Goal: Task Accomplishment & Management: Complete application form

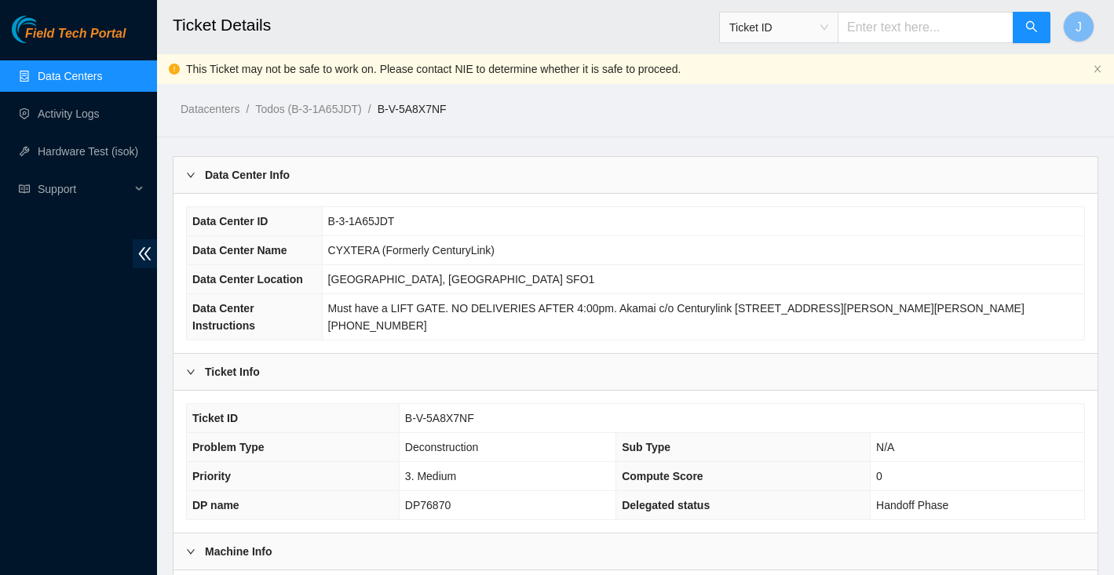
scroll to position [739, 0]
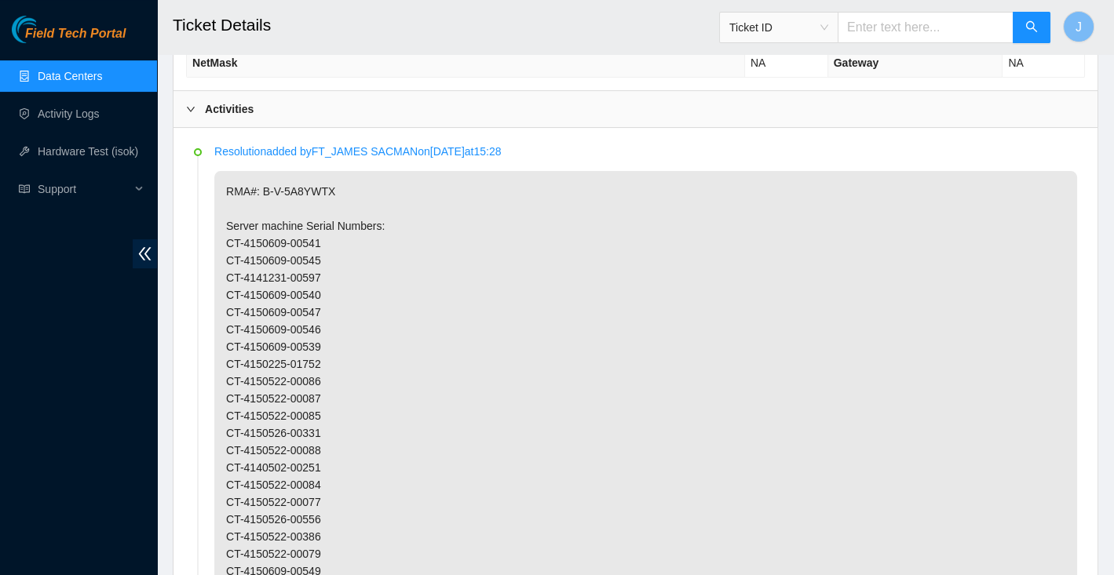
click at [65, 75] on link "Data Centers" at bounding box center [70, 76] width 64 height 13
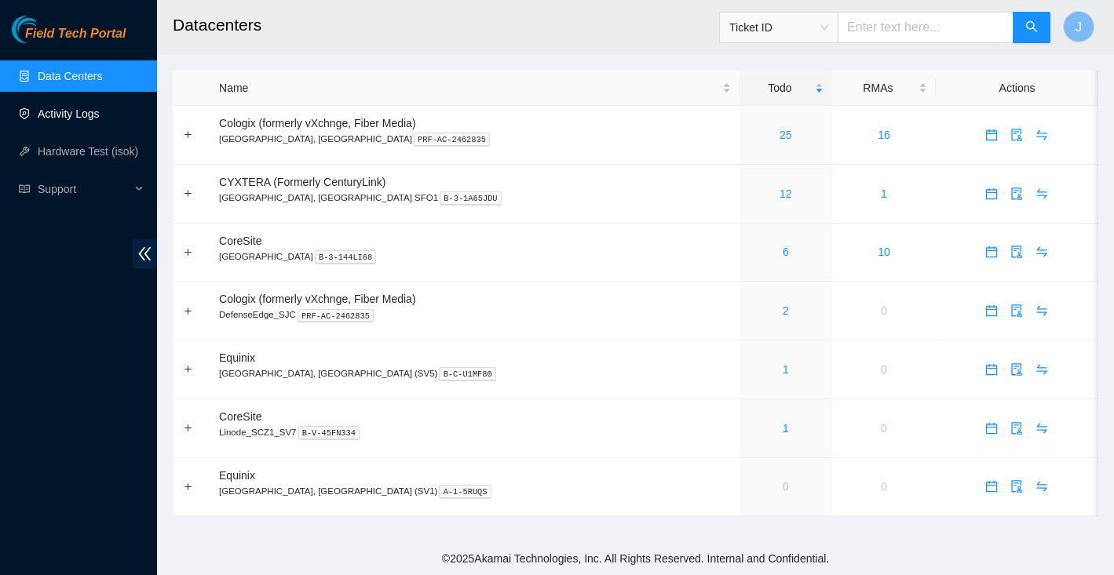
click at [44, 108] on link "Activity Logs" at bounding box center [69, 114] width 62 height 13
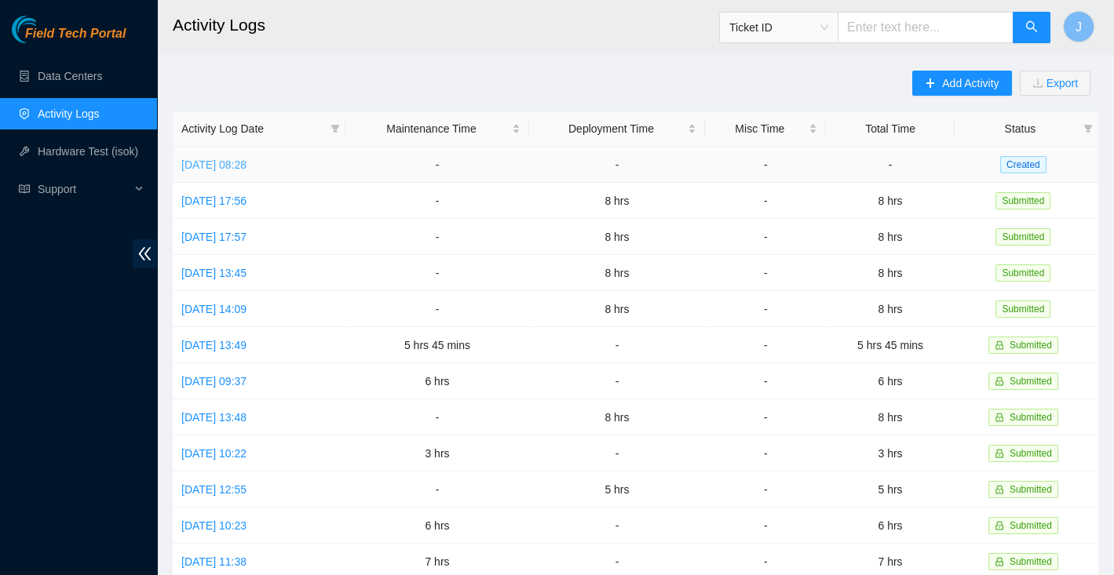
click at [210, 167] on link "Wed, 17 Sep 2025 08:28" at bounding box center [213, 165] width 65 height 13
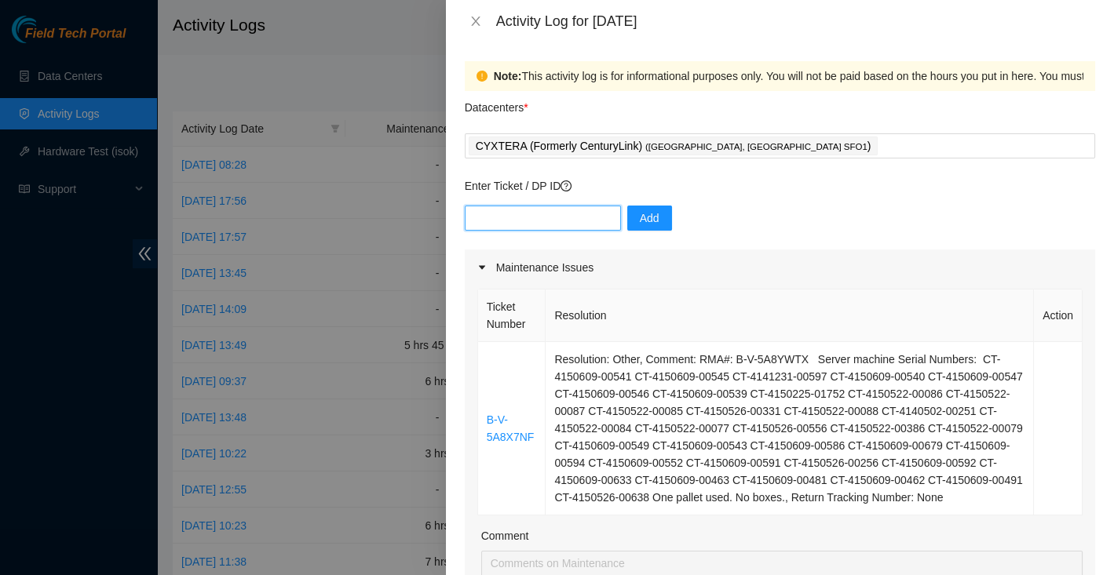
click at [575, 228] on input "text" at bounding box center [543, 218] width 156 height 25
paste input "DP82680"
type input "DP82680"
click at [640, 220] on span "Add" at bounding box center [650, 218] width 20 height 17
click at [575, 227] on input "text" at bounding box center [543, 218] width 156 height 25
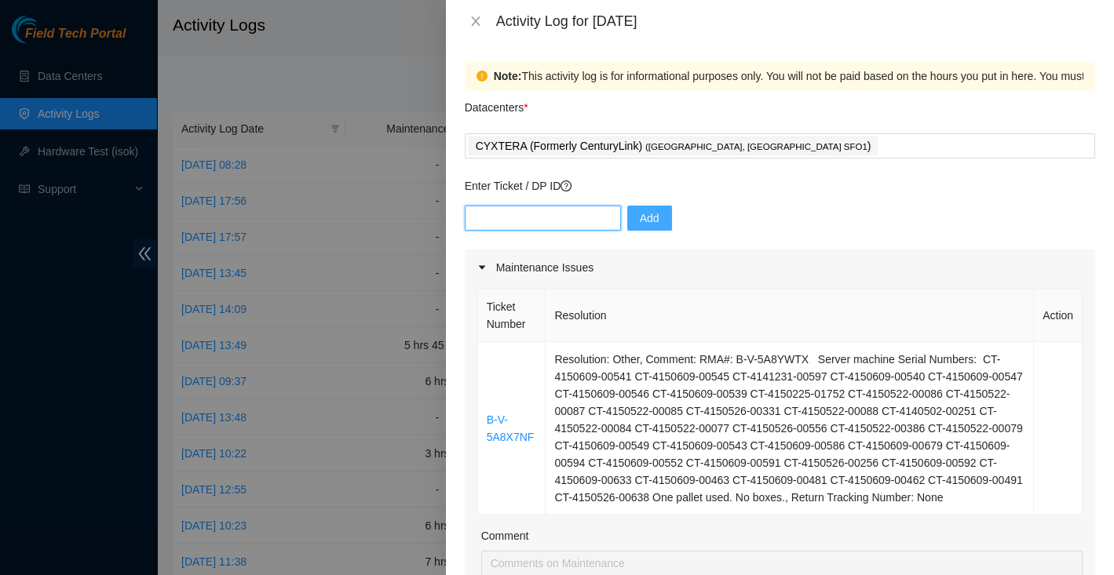
paste input "DP82680"
type input "DP82680"
click at [640, 219] on span "Add" at bounding box center [650, 218] width 20 height 17
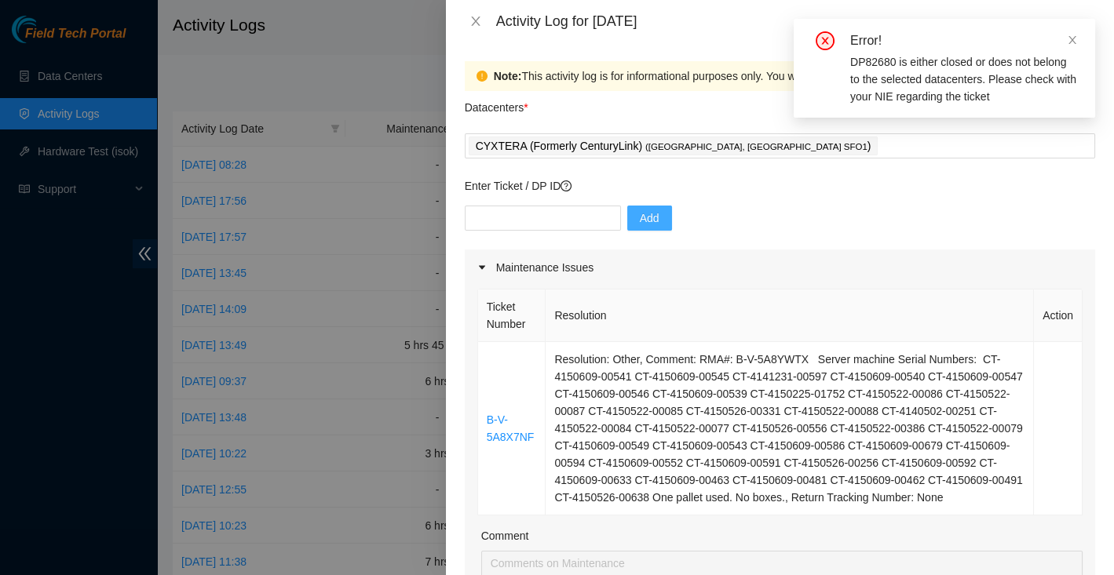
scroll to position [40, 0]
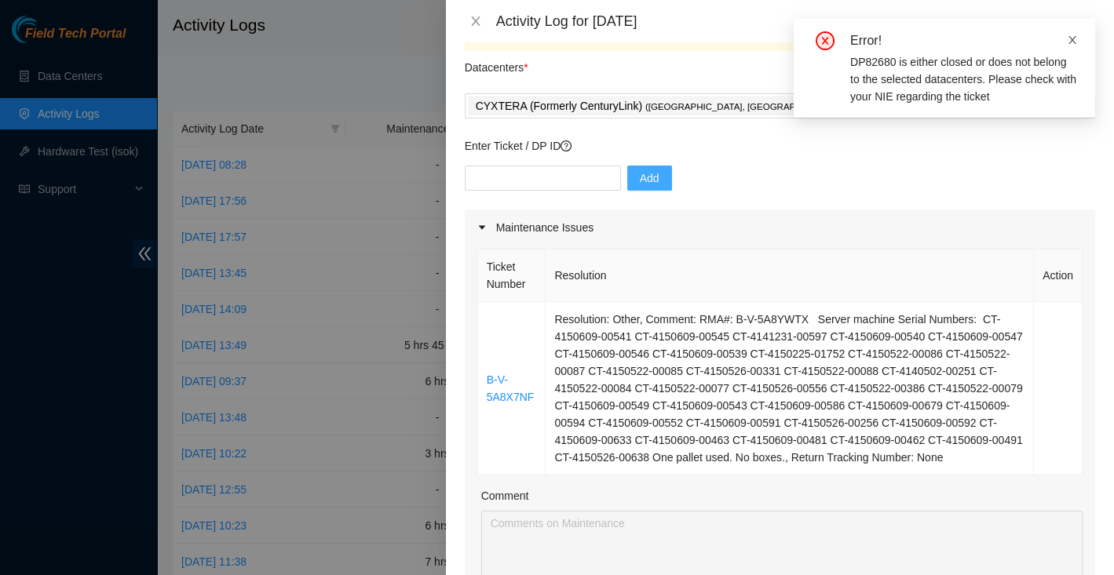
click at [1075, 35] on icon "close" at bounding box center [1072, 40] width 11 height 11
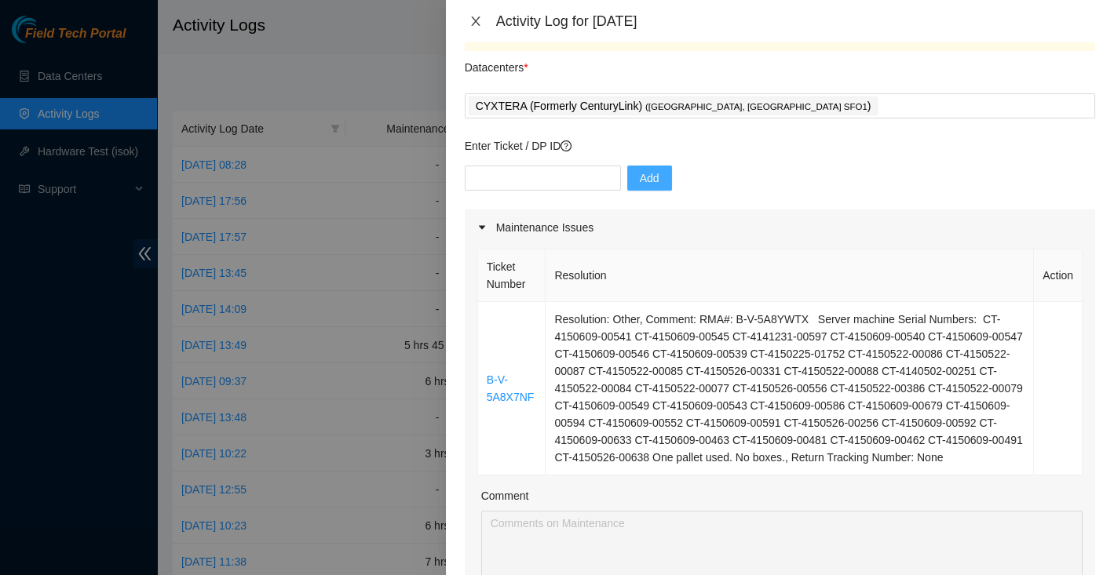
click at [473, 27] on button "Close" at bounding box center [476, 21] width 22 height 15
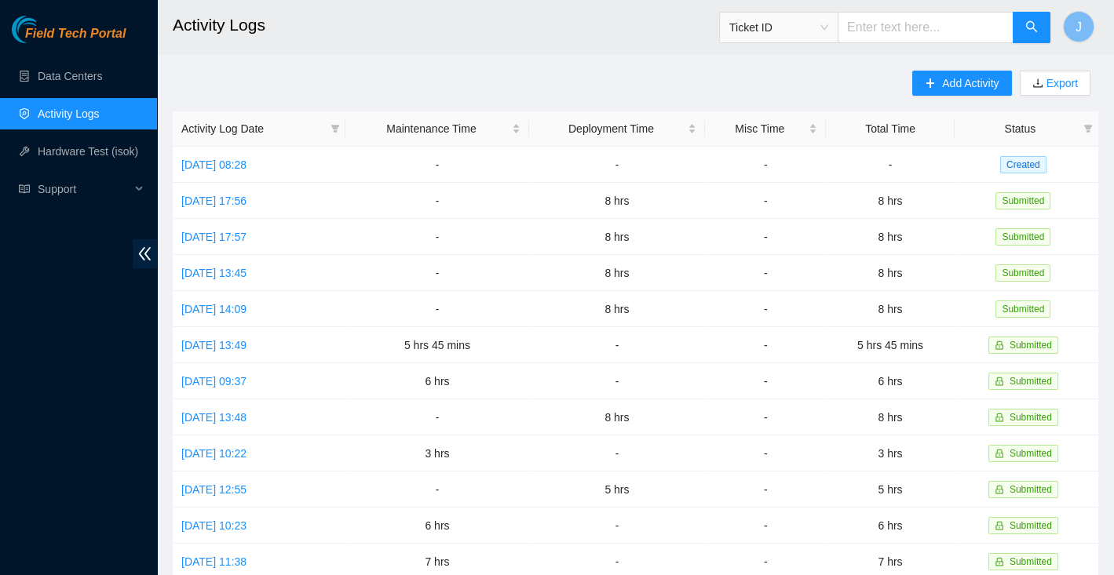
click at [86, 116] on link "Activity Logs" at bounding box center [69, 114] width 62 height 13
click at [230, 163] on link "Wed, 17 Sep 2025 08:28" at bounding box center [213, 165] width 65 height 13
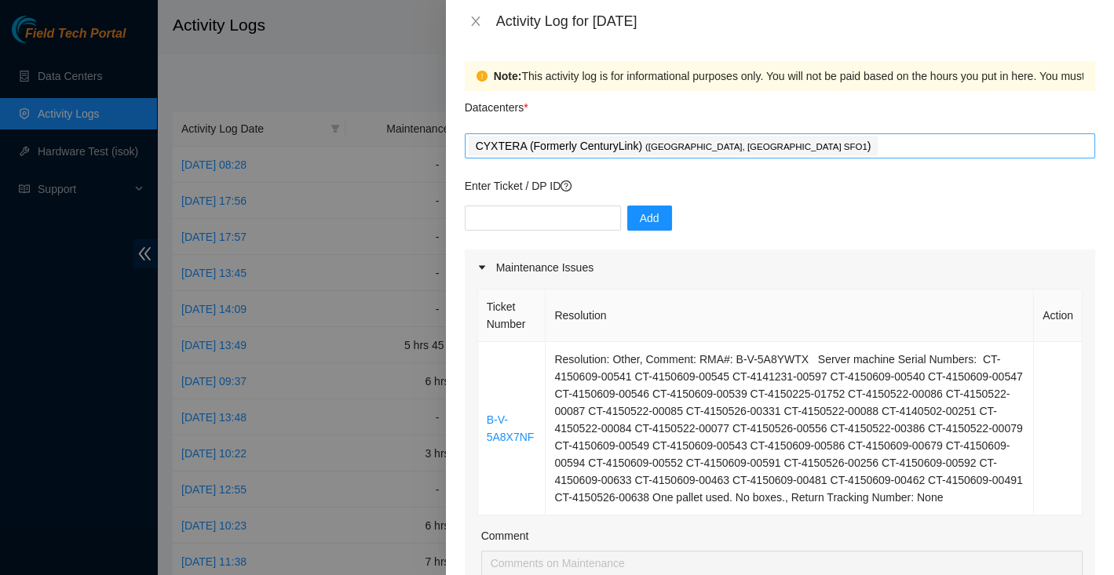
click at [622, 152] on p "CYXTERA (Formerly CenturyLink) ( Santa Clara, CA SFO1 )" at bounding box center [674, 146] width 396 height 18
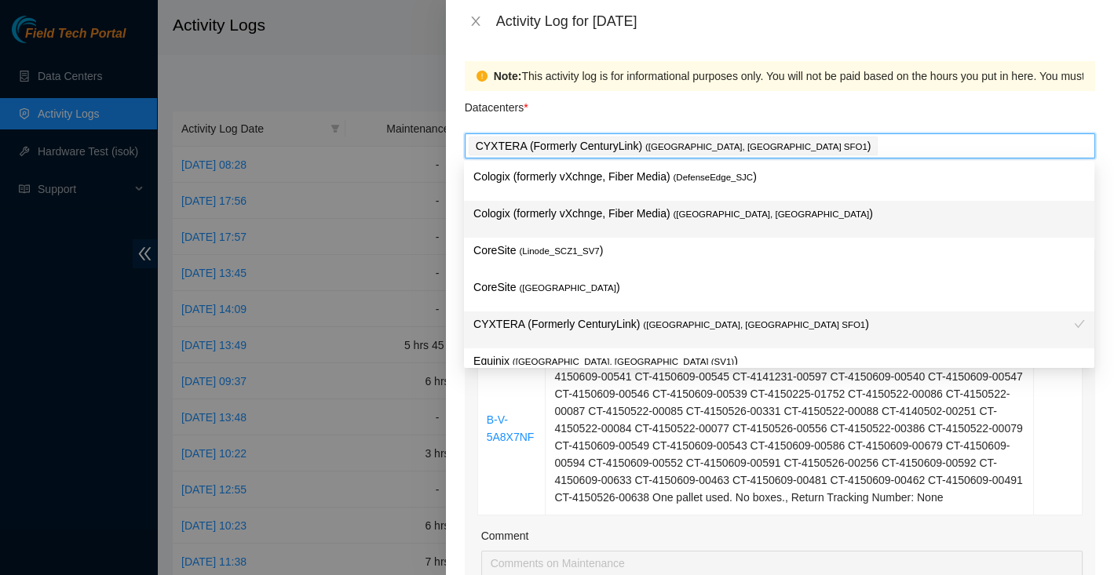
click at [658, 218] on p "Cologix (formerly vXchnge, Fiber Media) ( Santa Clara, CA )" at bounding box center [778, 214] width 611 height 18
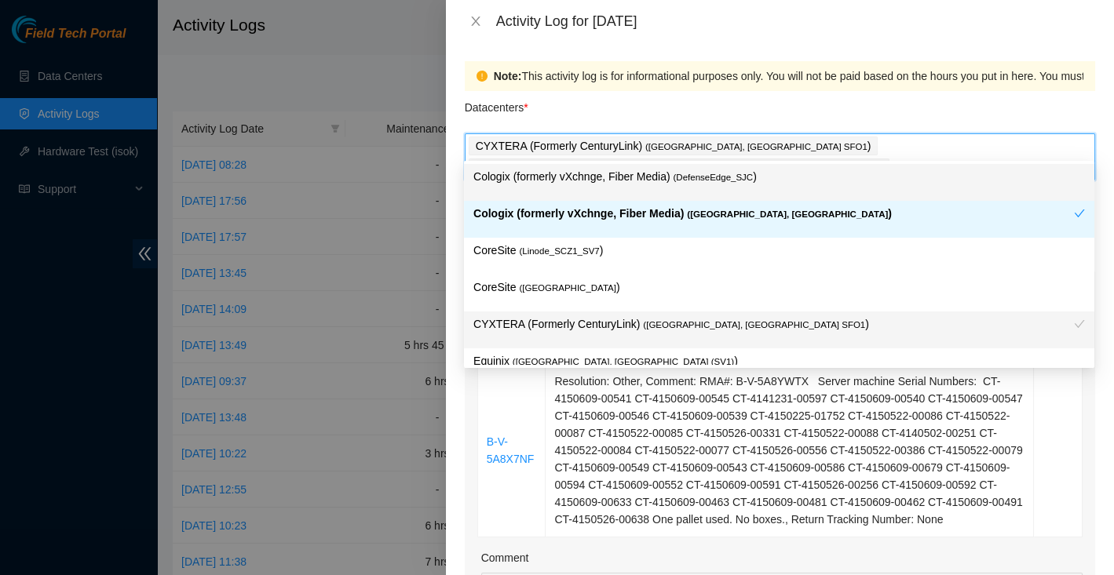
click at [763, 110] on div "Datacenters *" at bounding box center [780, 112] width 630 height 42
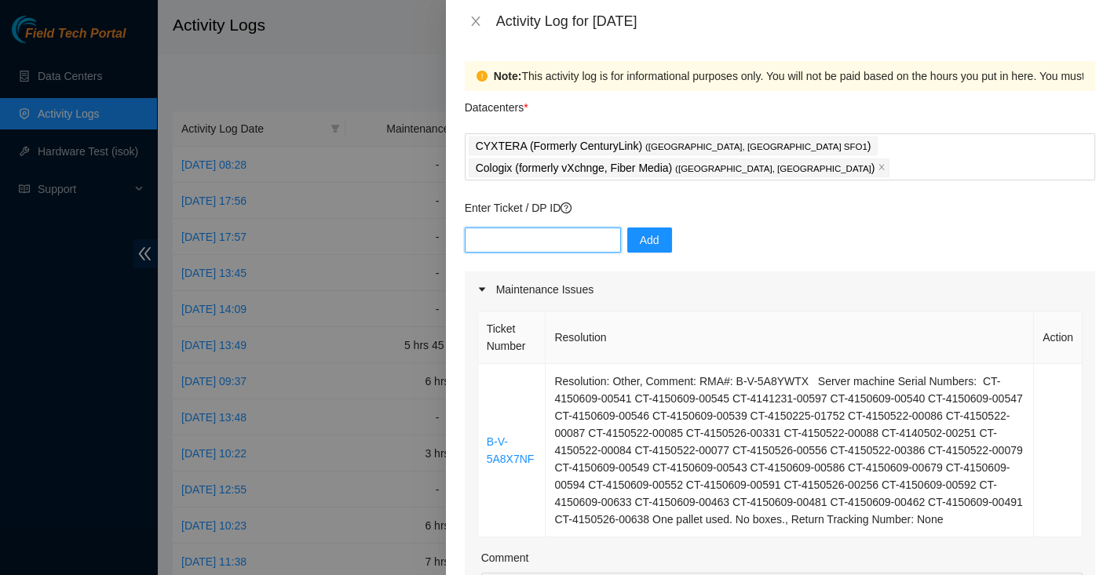
click at [571, 228] on input "text" at bounding box center [543, 240] width 156 height 25
paste input "DP82680"
type input "DP82680"
click at [640, 232] on span "Add" at bounding box center [650, 240] width 20 height 17
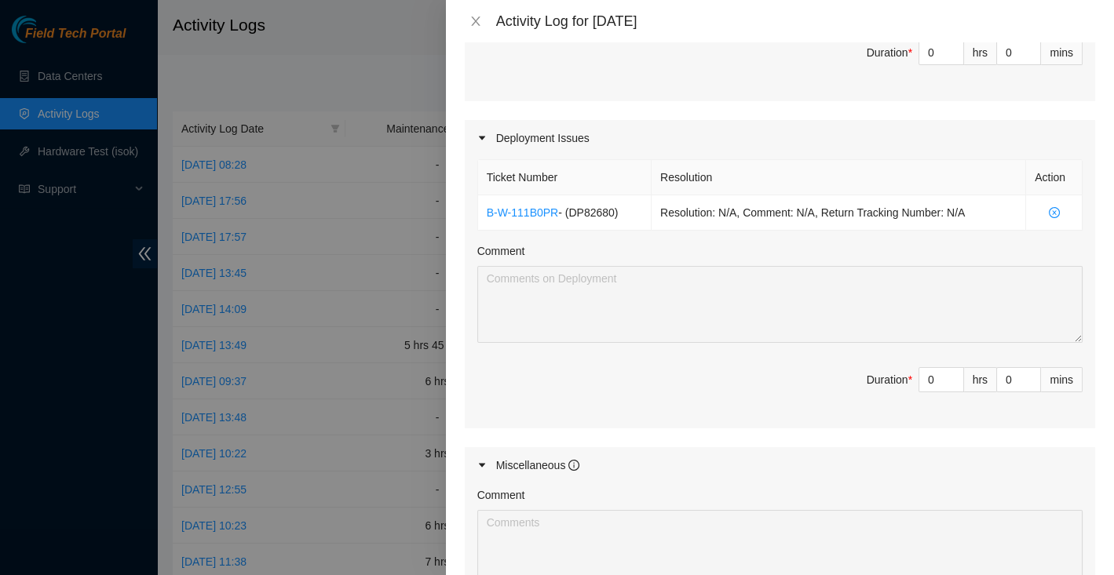
scroll to position [638, 0]
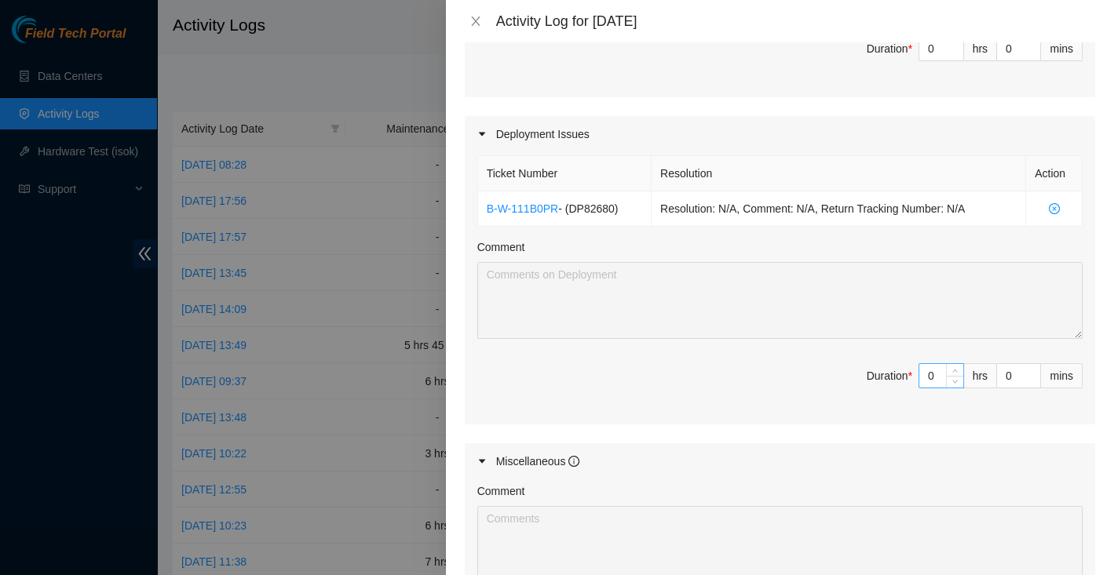
click at [936, 385] on input "0" at bounding box center [941, 376] width 44 height 24
type input "8"
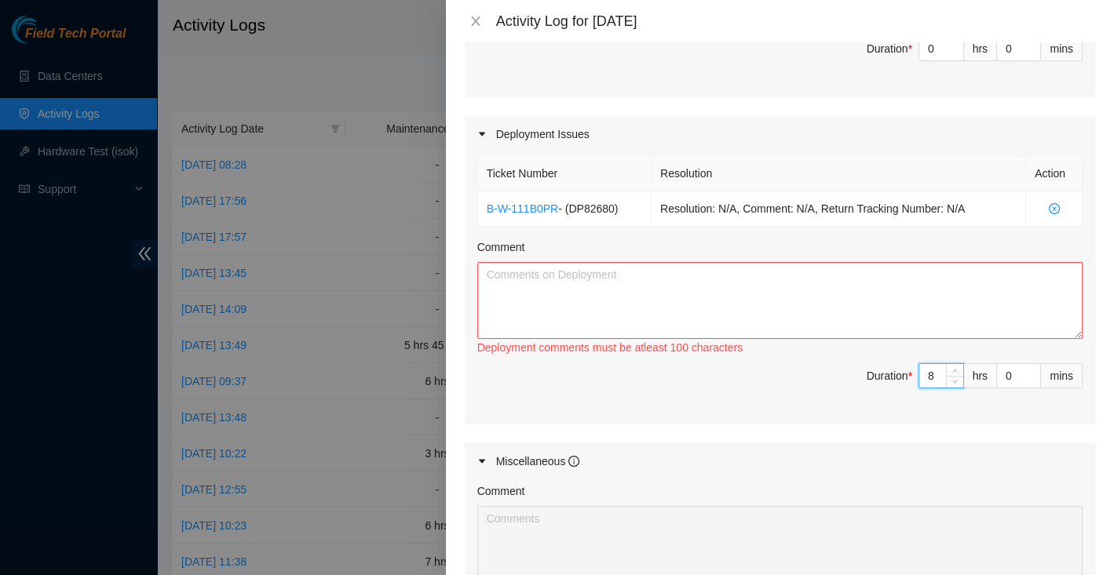
type input "8"
click at [671, 296] on textarea "Comment" at bounding box center [779, 300] width 605 height 77
paste textarea "DP82680  Powered on machines: Celestica D6040 Switch {Rear-to-Front airflow} De…"
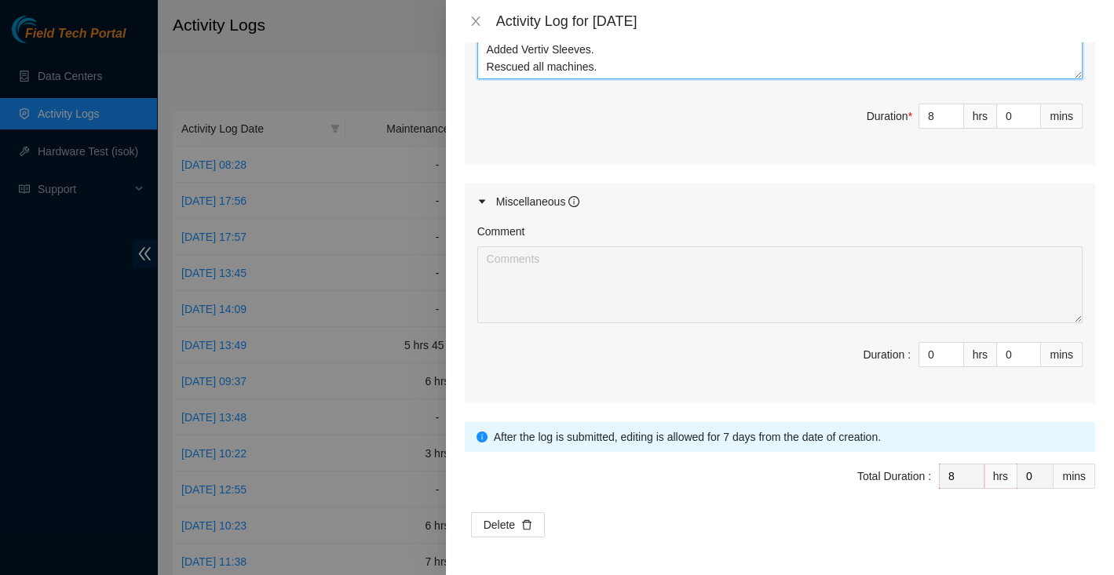
scroll to position [905, 0]
type textarea "DP82680  Powered on machines: Celestica D6040 Switch {Rear-to-Front airflow} De…"
click at [716, 467] on span "Total Duration : 8 hrs 0 mins" at bounding box center [780, 486] width 630 height 44
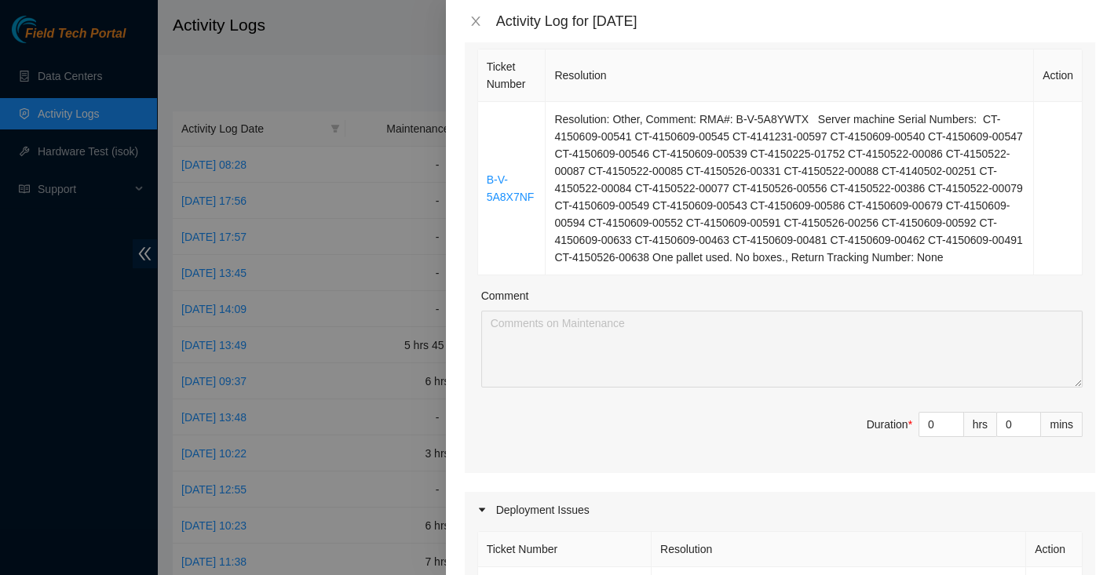
scroll to position [0, 0]
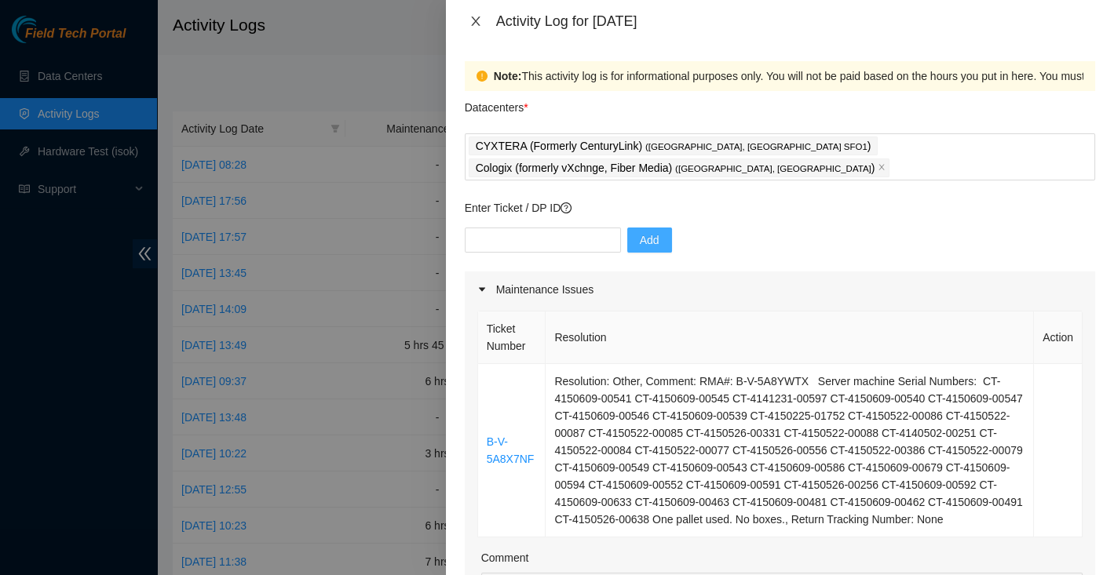
click at [467, 20] on button "Close" at bounding box center [476, 21] width 22 height 15
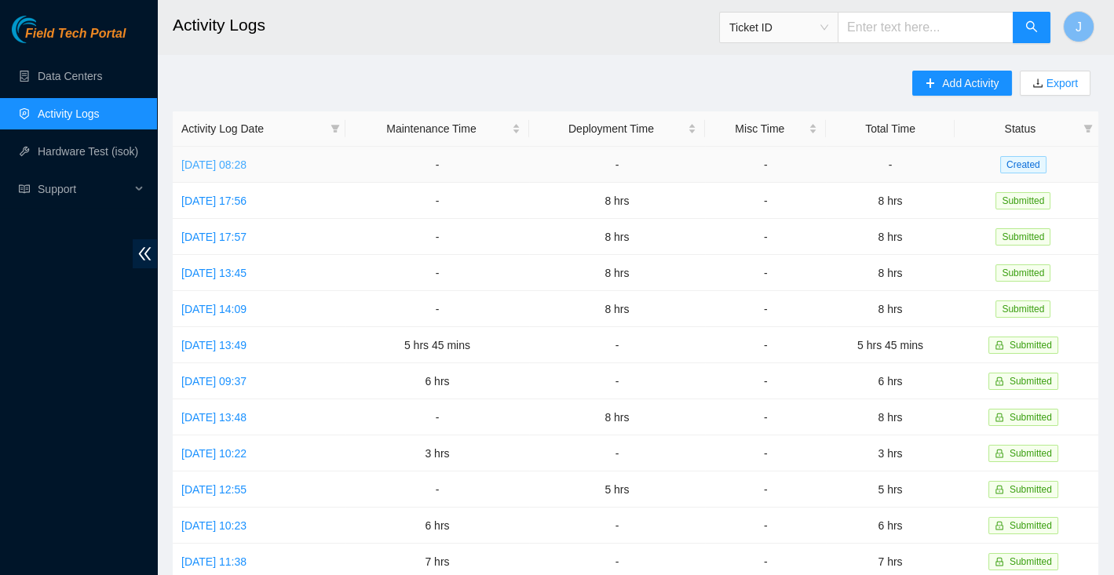
click at [246, 167] on link "Wed, 17 Sep 2025 08:28" at bounding box center [213, 165] width 65 height 13
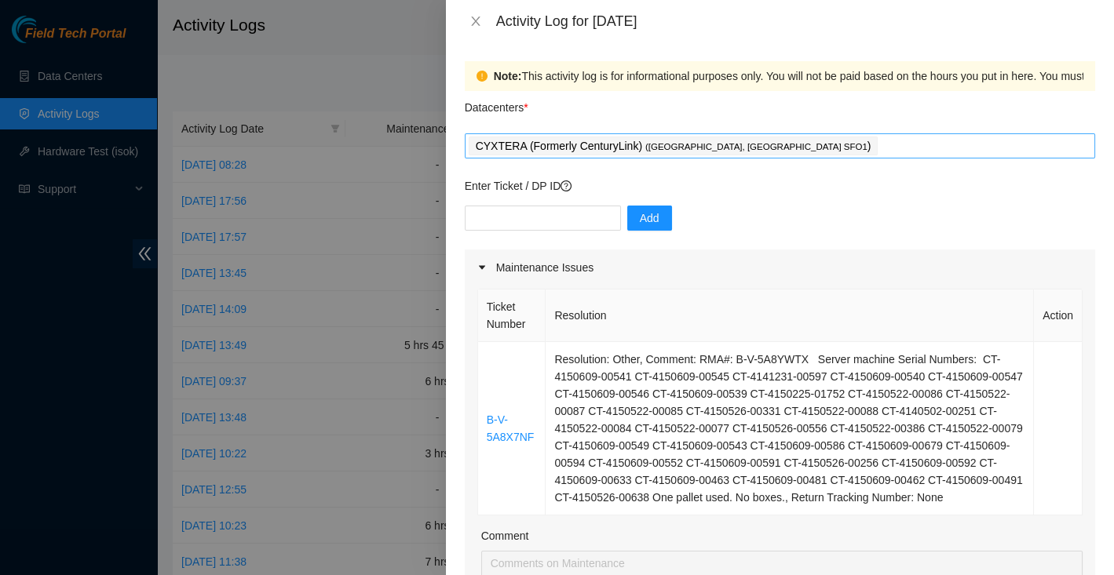
click at [777, 149] on div "CYXTERA (Formerly CenturyLink) ( Santa Clara, CA SFO1 )" at bounding box center [780, 146] width 622 height 22
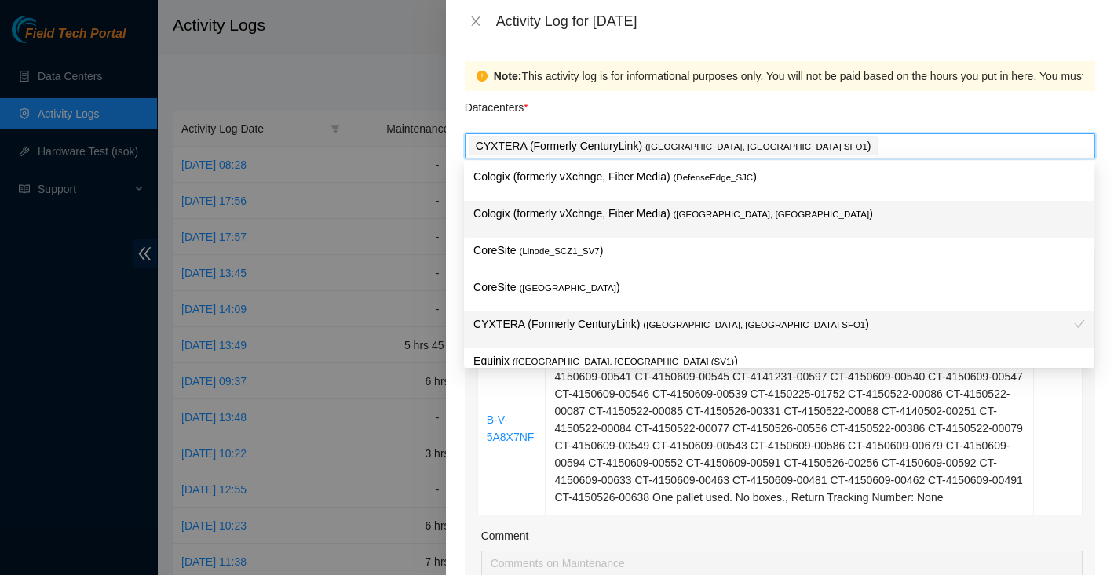
click at [742, 210] on span "( Santa Clara, CA" at bounding box center [771, 214] width 196 height 9
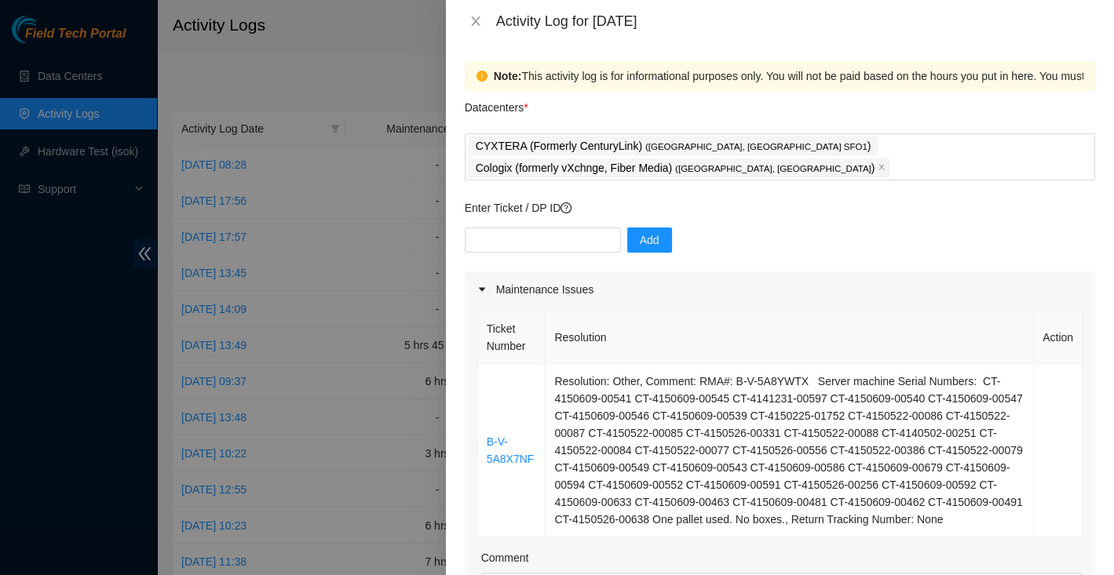
click at [989, 120] on div "Datacenters *" at bounding box center [780, 112] width 630 height 42
click at [595, 228] on input "text" at bounding box center [543, 240] width 156 height 25
paste input "DP82680  Powered on machines:  Celestica D6040 Switch {Rear-to-Front airflow} D…"
type input "DP82680  Powered on machines:  Celestica D6040 Switch {Rear-to-Front airflow} D…"
click at [487, 228] on input "text" at bounding box center [543, 240] width 156 height 25
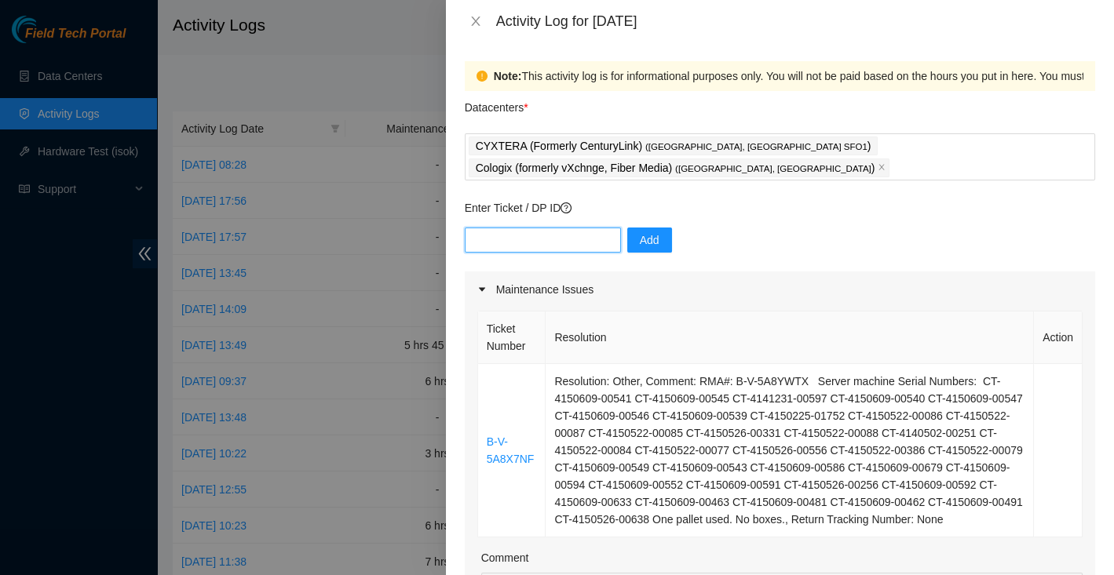
paste input "DP82680"
type input "DP82680"
click at [640, 232] on span "Add" at bounding box center [650, 240] width 20 height 17
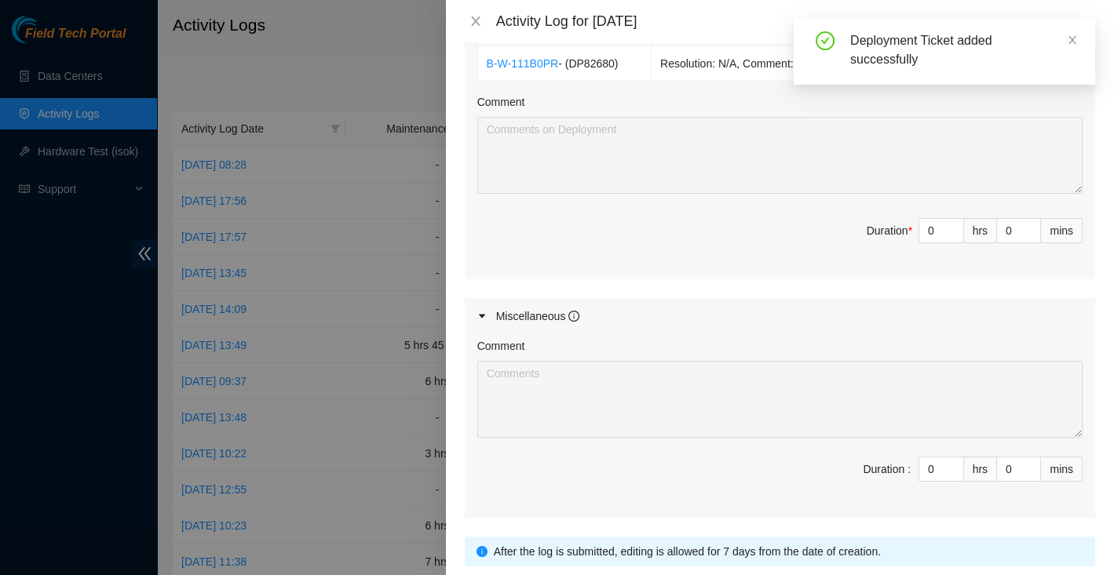
scroll to position [780, 0]
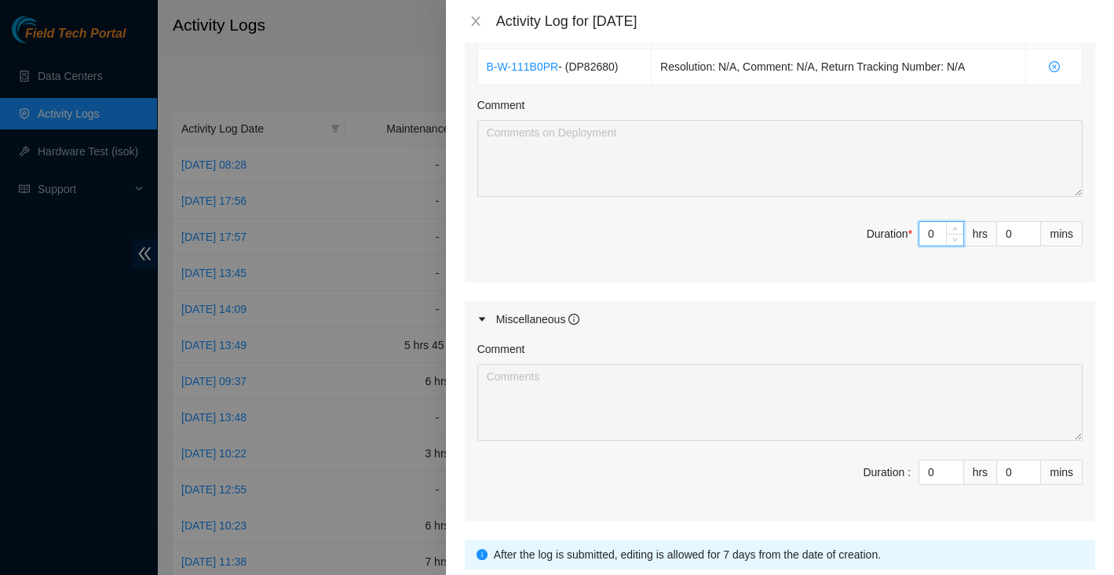
click at [931, 245] on input "0" at bounding box center [941, 234] width 44 height 24
type input "8"
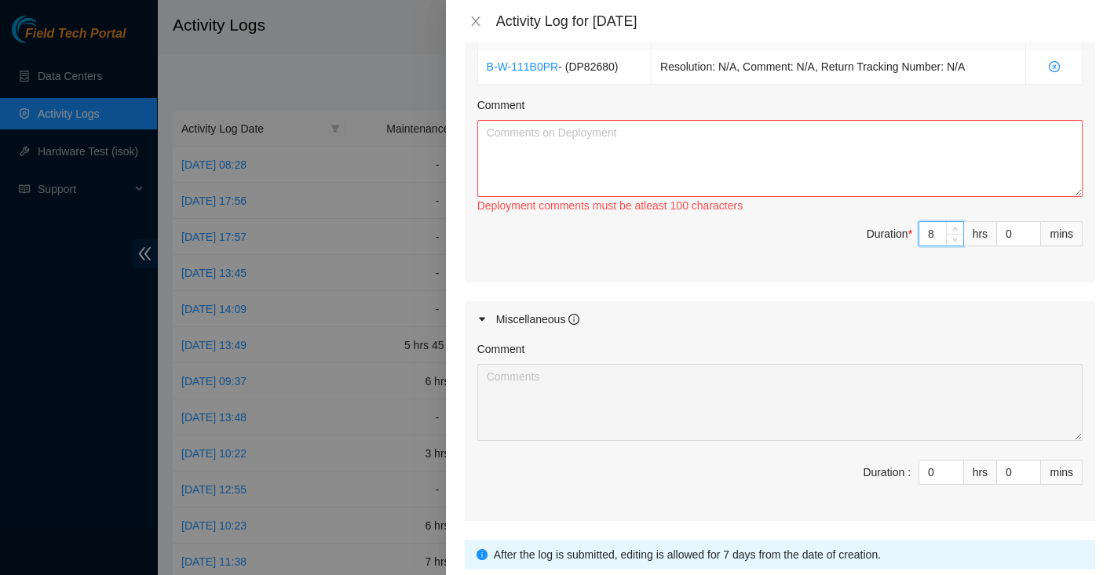
type input "8"
click at [776, 143] on textarea "Comment" at bounding box center [779, 158] width 605 height 77
click at [696, 157] on textarea "Comment" at bounding box center [779, 158] width 605 height 77
paste textarea "DP82680  Powered on machines: Celestica D6040 Switch {Rear-to-Front airflow} De…"
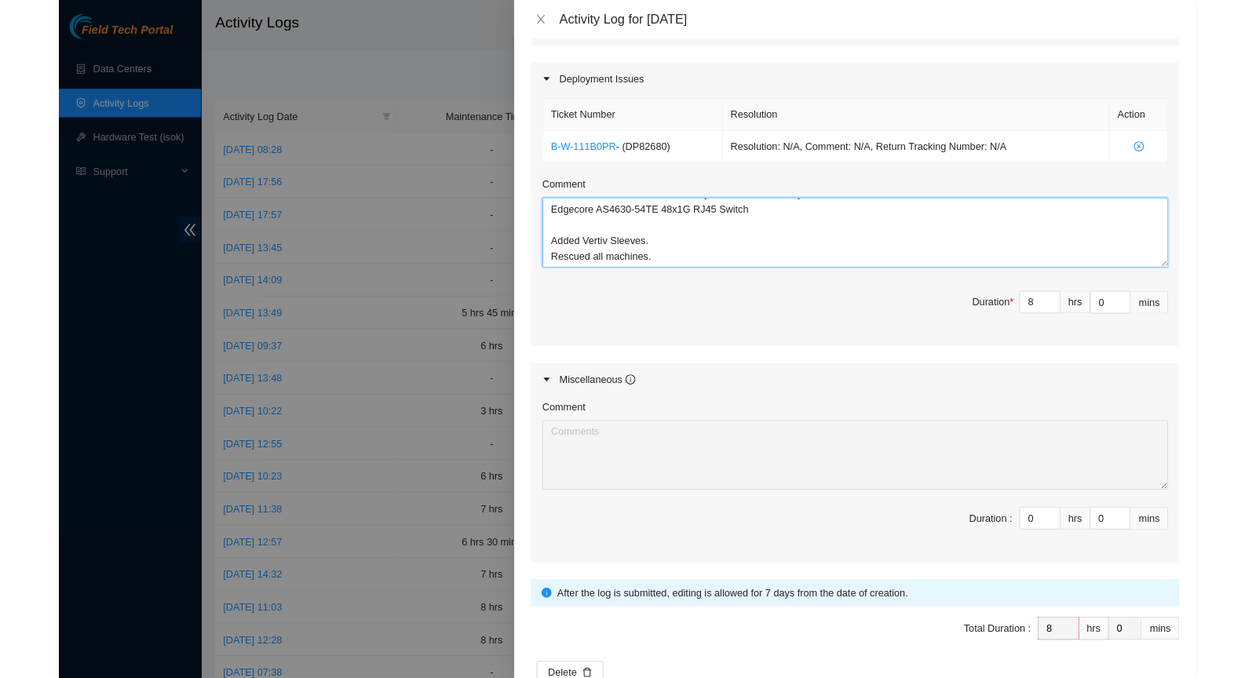
scroll to position [771, 0]
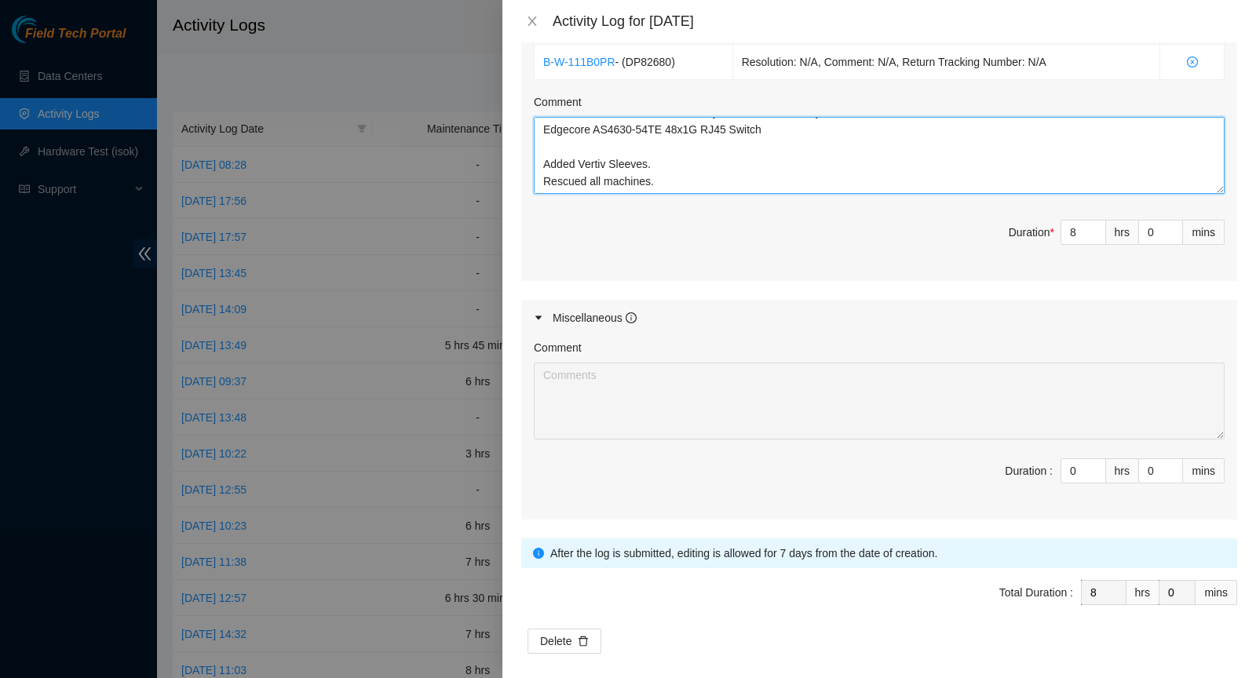
type textarea "DP82680  Powered on machines: Celestica D6040 Switch {Rear-to-Front airflow} De…"
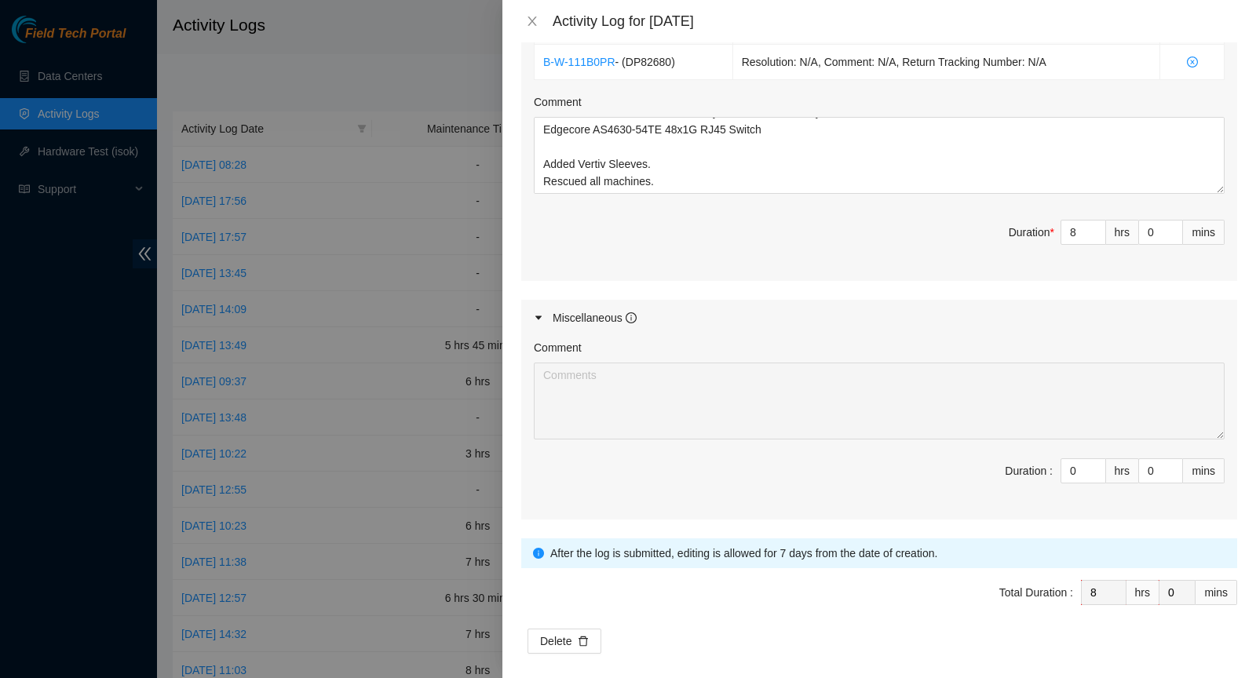
click at [857, 575] on span "Total Duration : 8 hrs 0 mins" at bounding box center [879, 602] width 716 height 44
click at [586, 575] on span "Total Duration : 8 hrs 0 mins" at bounding box center [879, 602] width 716 height 44
click at [674, 575] on span "Total Duration : 8 hrs 0 mins" at bounding box center [879, 602] width 716 height 44
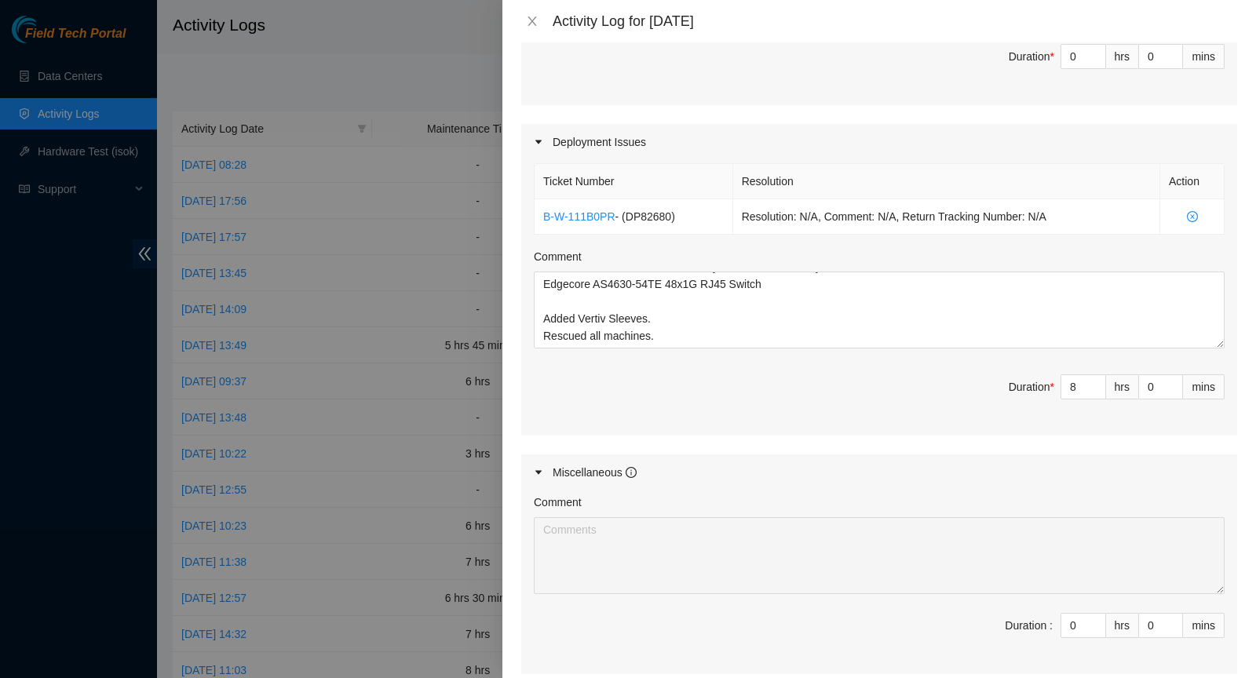
scroll to position [630, 0]
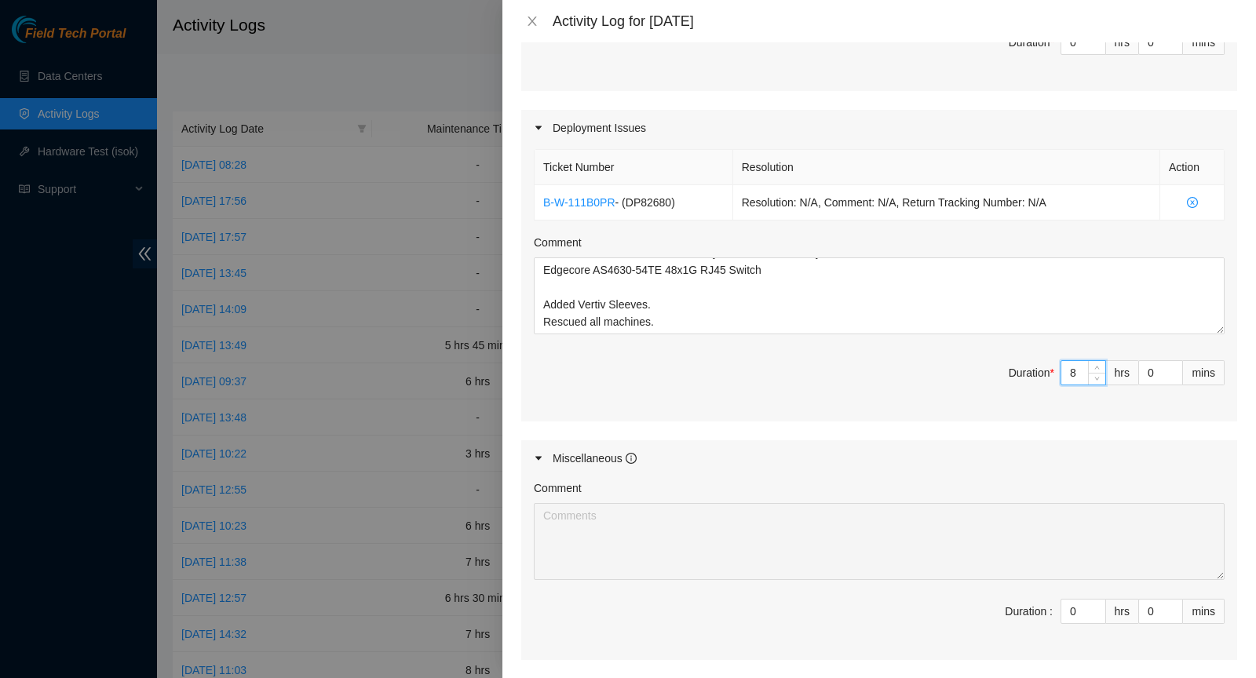
click at [1080, 368] on input "8" at bounding box center [1083, 373] width 44 height 24
type input "0"
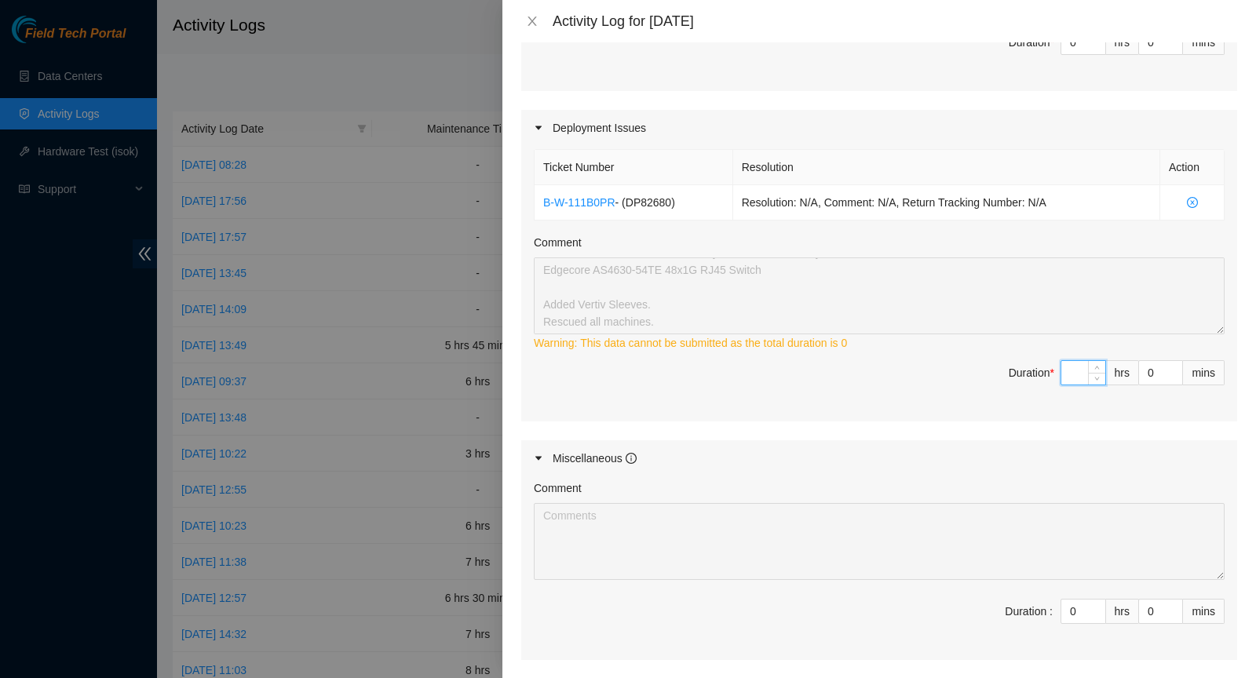
type input "7"
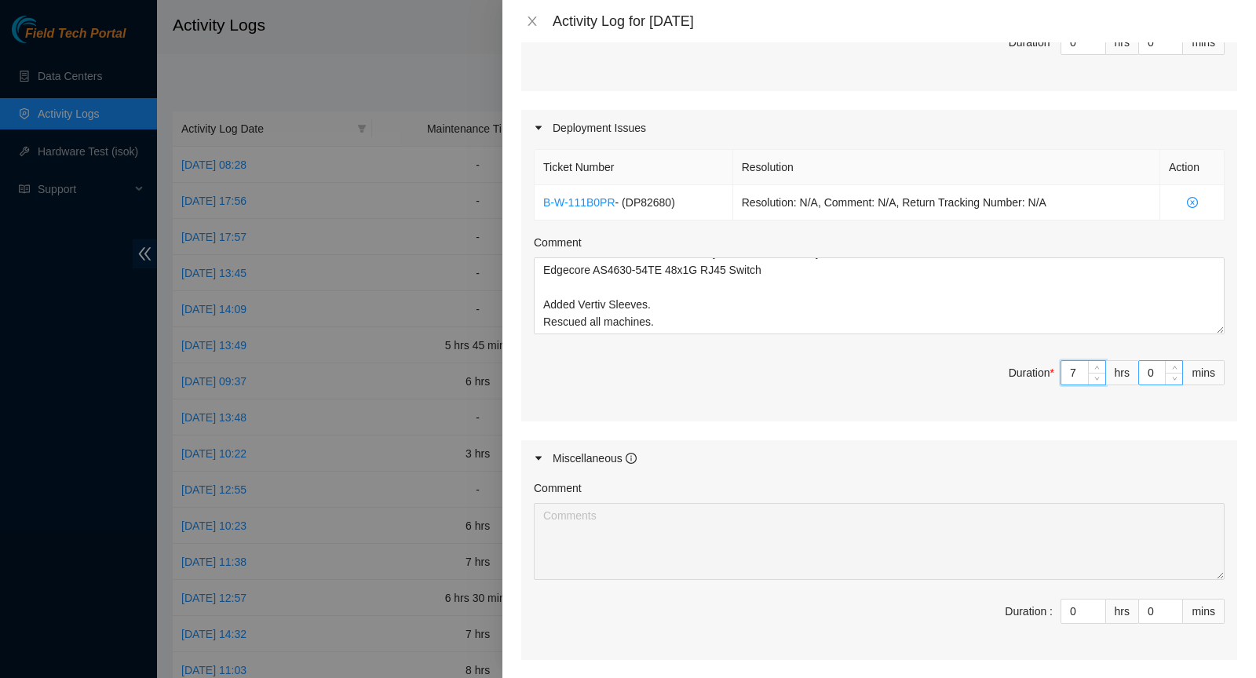
type input "7"
click at [1113, 363] on input "0" at bounding box center [1160, 373] width 43 height 24
type input "4"
type input "45"
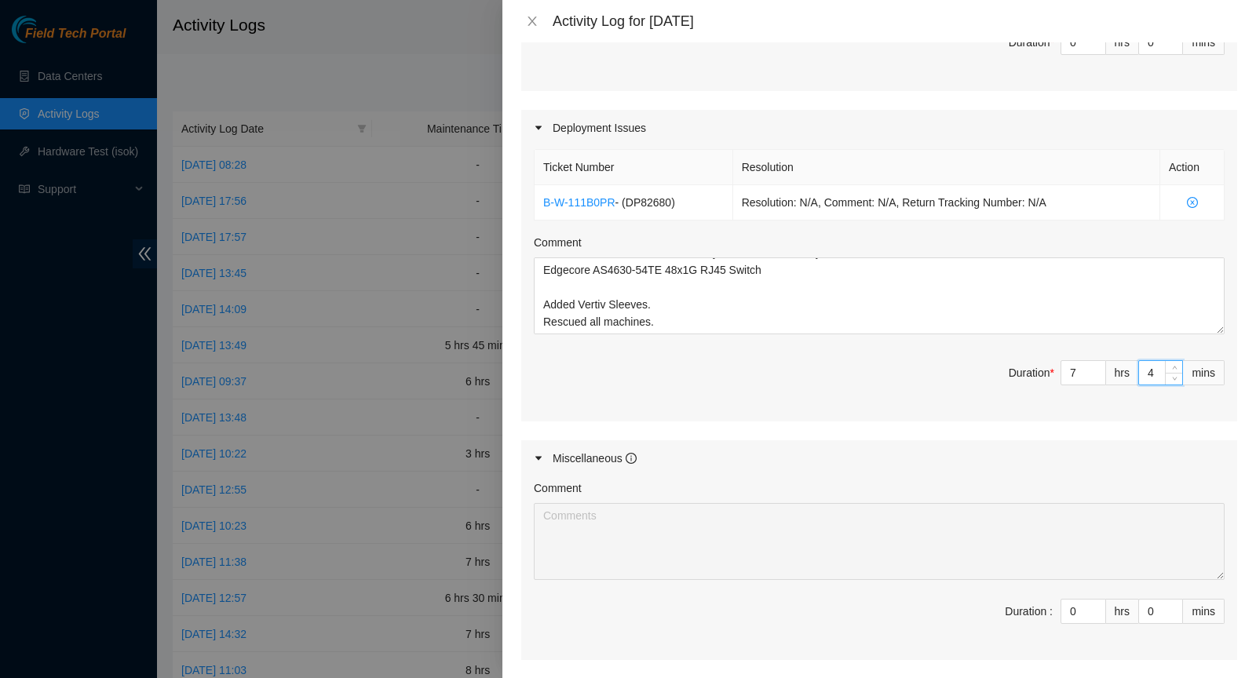
type input "45"
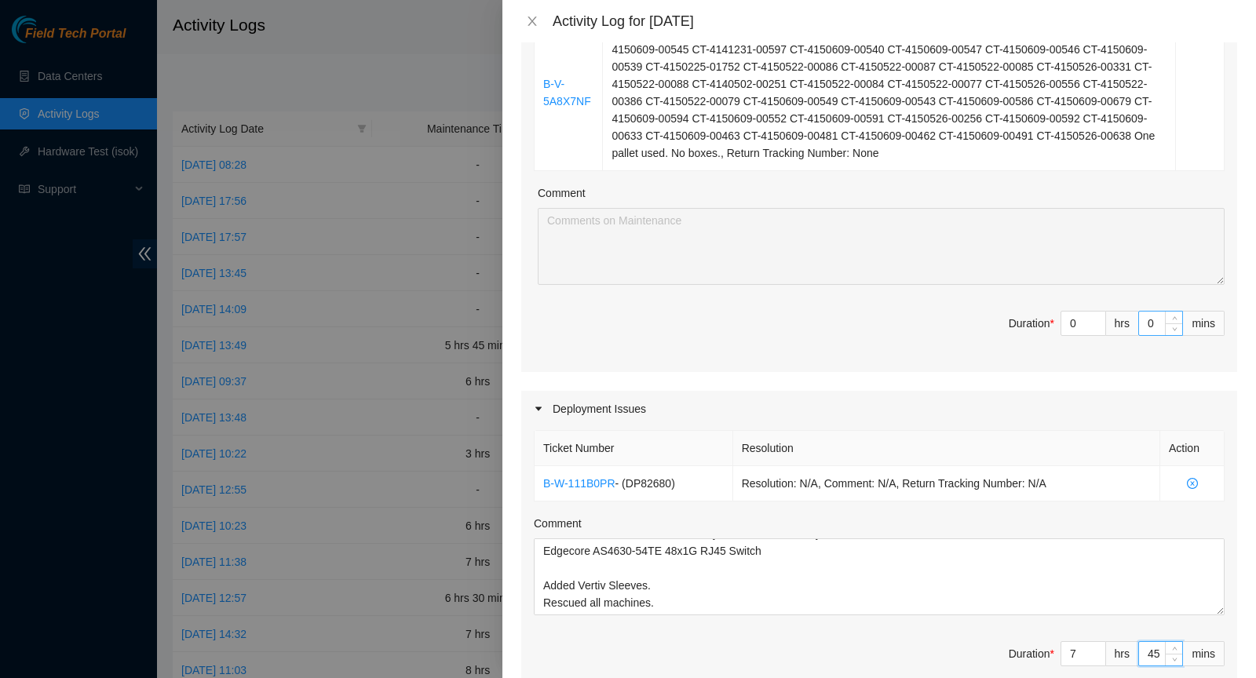
scroll to position [318, 0]
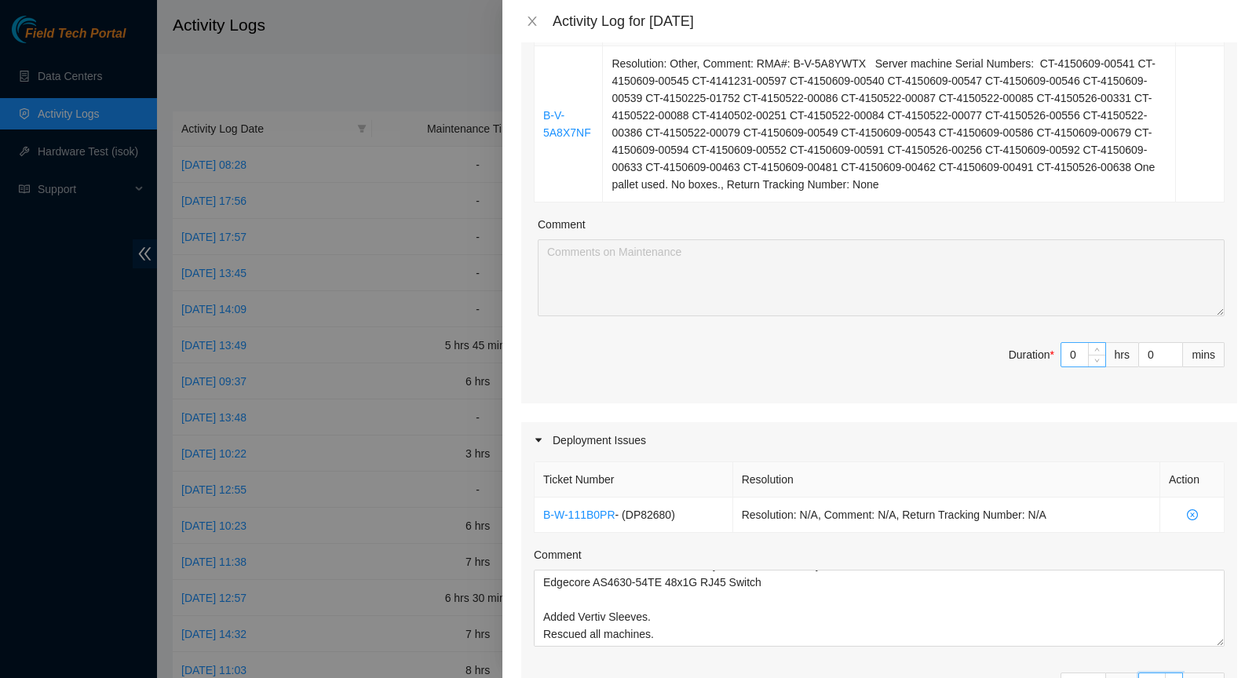
type input "45"
click at [1083, 350] on input "0" at bounding box center [1083, 355] width 44 height 24
type input "1"
type input "8"
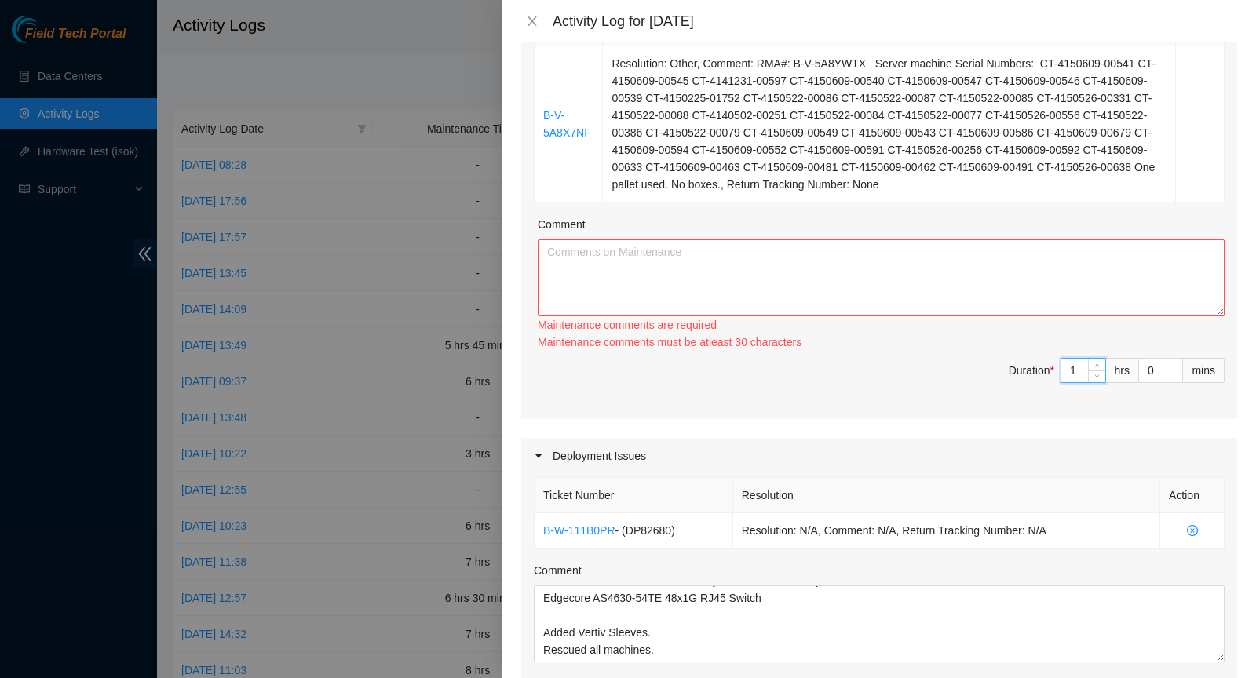
type input "15"
type input "22"
type input "15"
click at [928, 350] on div "Ticket Number Resolution Action B-V-5A8X7NF Resolution: Other, Comment: RMA#: B…" at bounding box center [879, 204] width 716 height 429
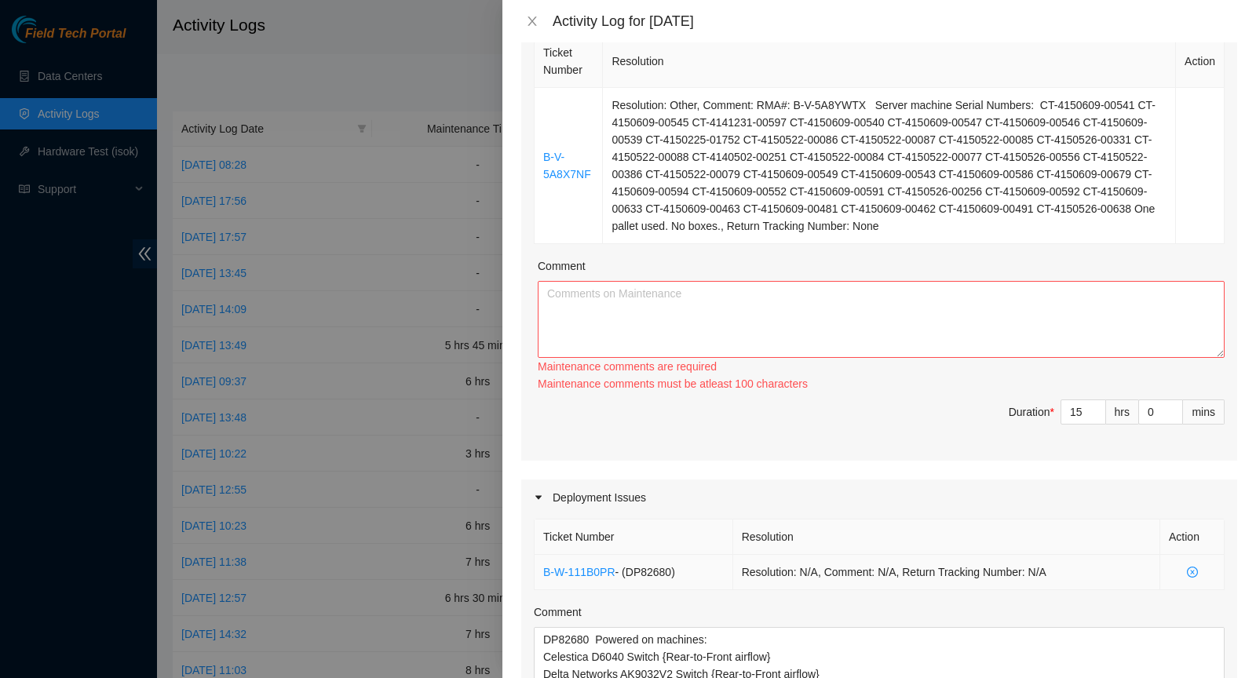
scroll to position [273, 0]
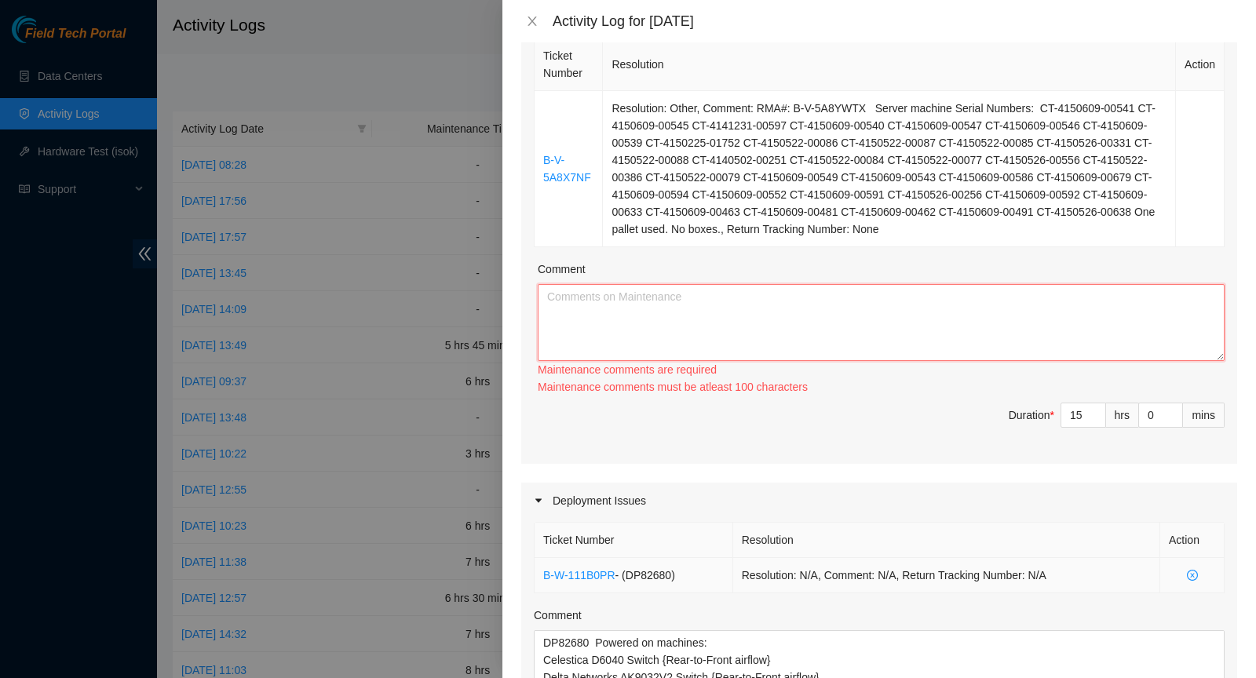
click at [887, 301] on textarea "Comment" at bounding box center [881, 322] width 687 height 77
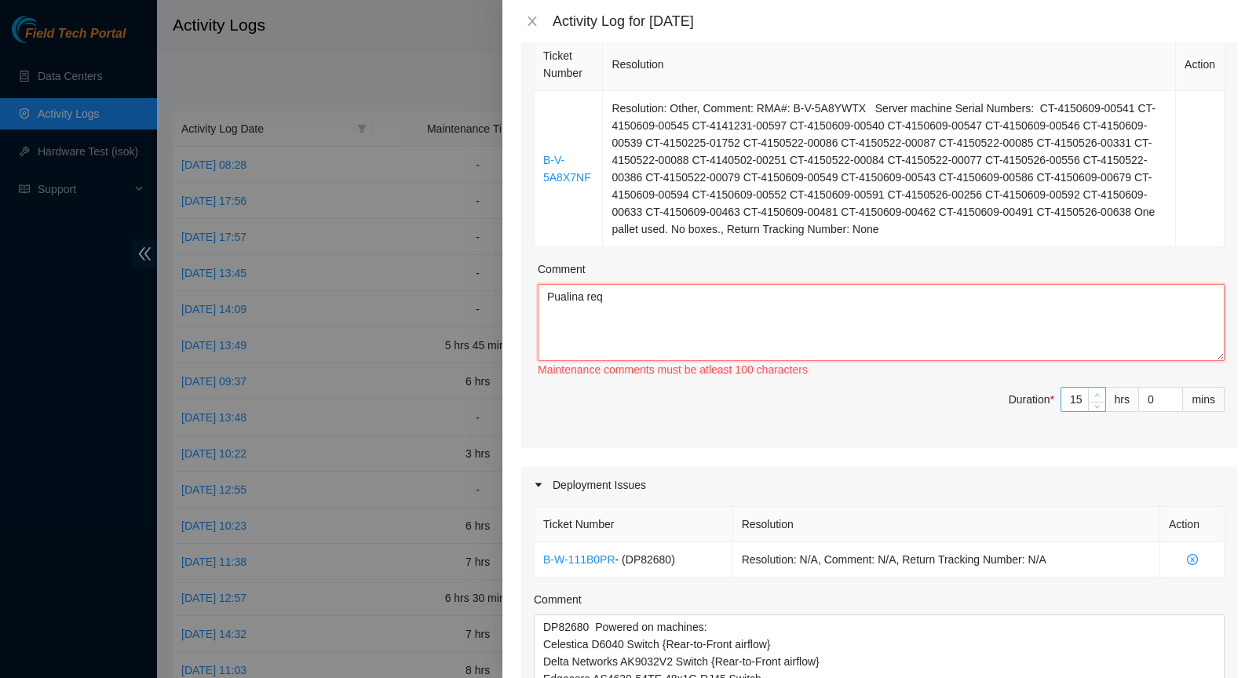
type textarea "Pualina req"
type input "16"
type input "23"
click at [1088, 388] on span "Increase Value" at bounding box center [1096, 395] width 17 height 14
click at [1082, 394] on input "16" at bounding box center [1083, 400] width 44 height 24
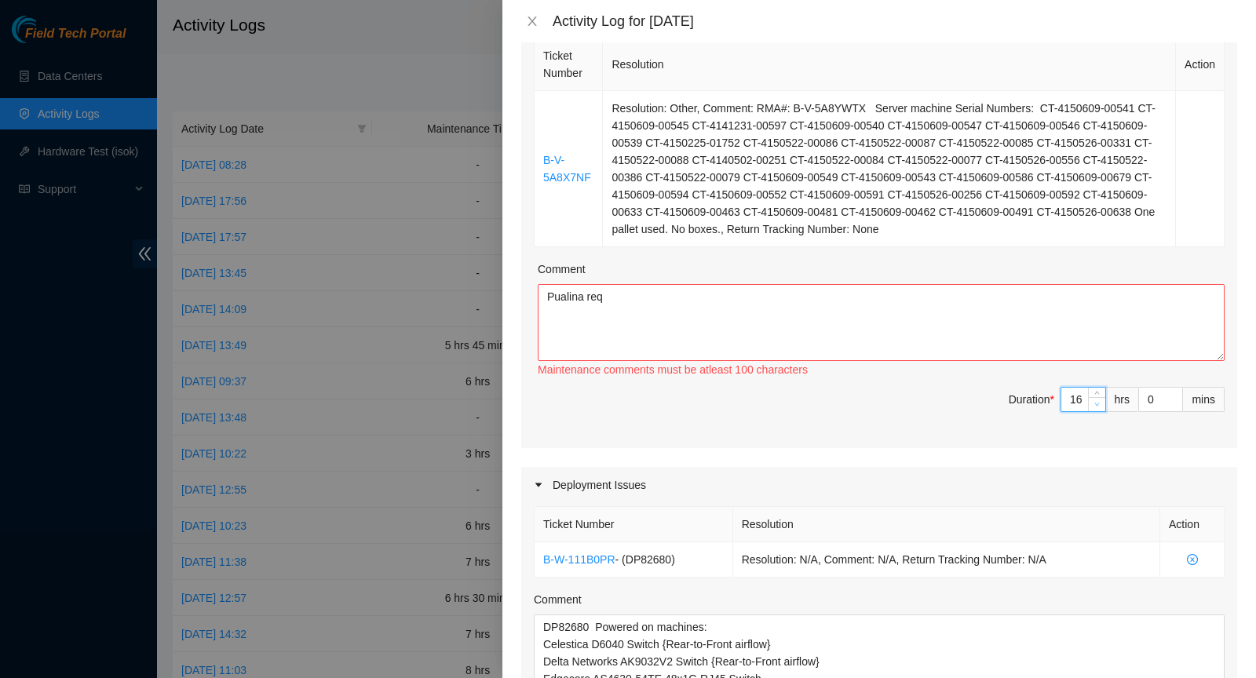
type input "1"
type input "8"
type input "7"
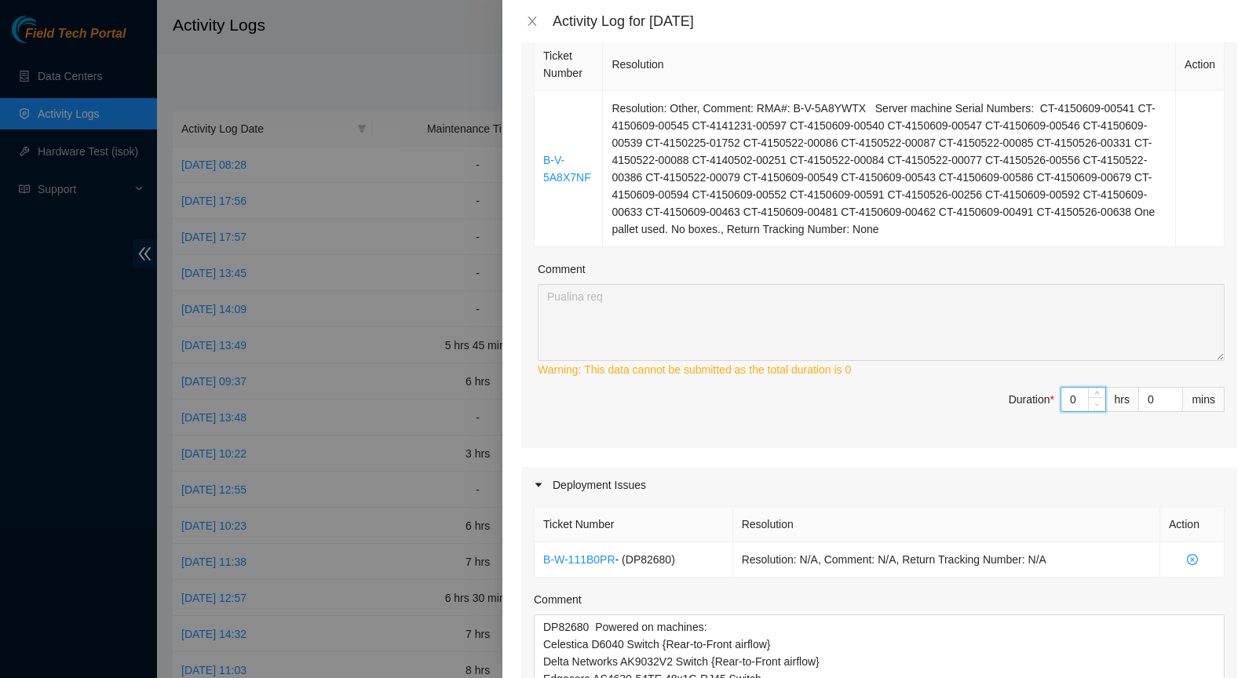
type input "0"
type input "1"
type input "46"
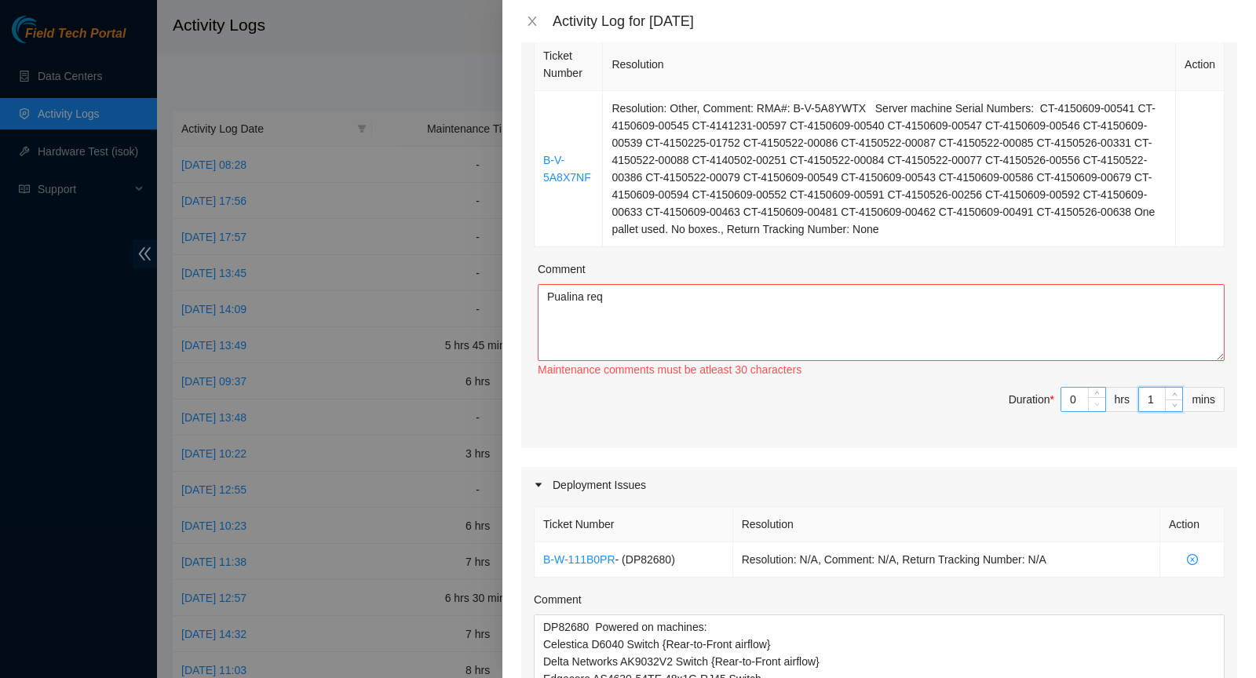
type input "15"
type input "8"
type input "0"
type input "15"
click at [946, 408] on span "Duration * 0 hrs 15 mins" at bounding box center [879, 409] width 691 height 44
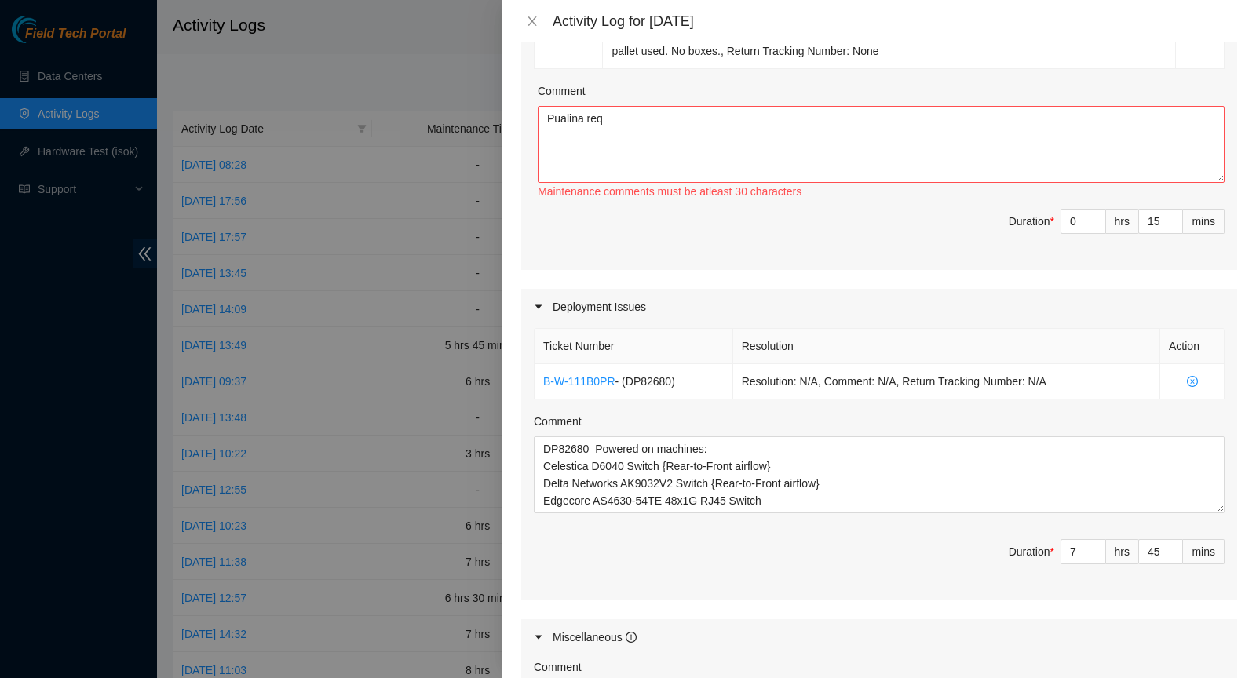
scroll to position [455, 0]
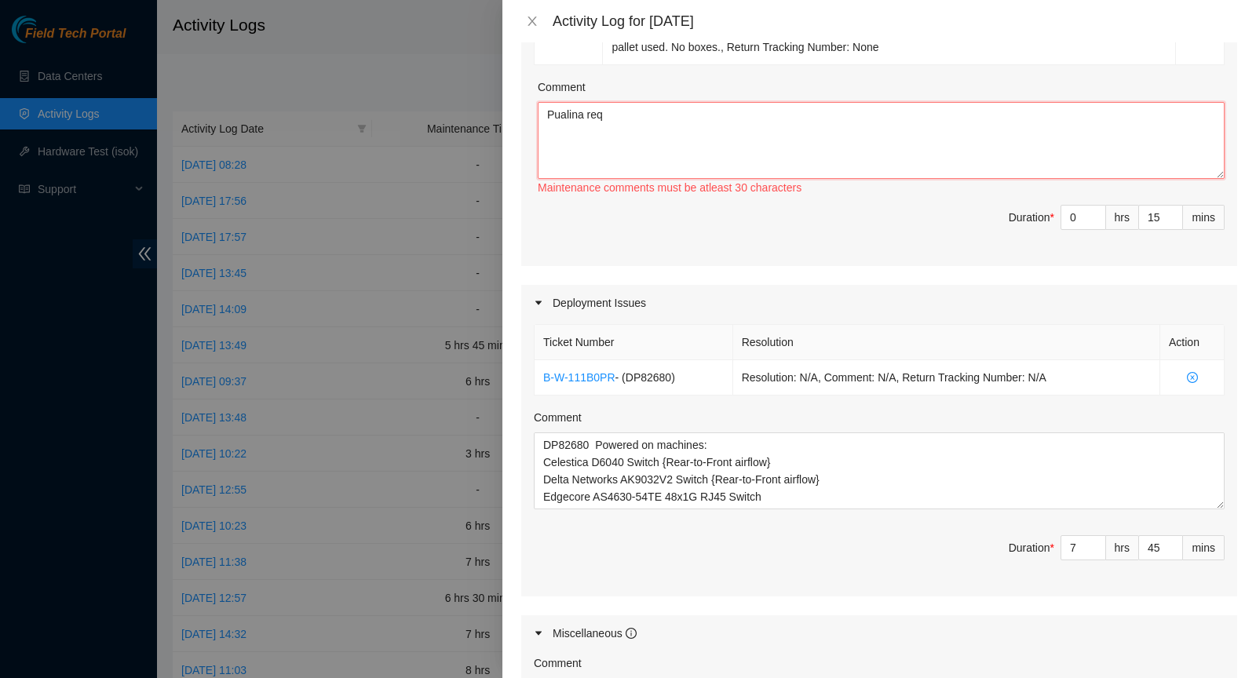
click at [697, 126] on textarea "Pualina req" at bounding box center [881, 140] width 687 height 77
click at [565, 109] on textarea "Pualina requested i" at bounding box center [881, 140] width 687 height 77
click at [693, 119] on textarea "Paulina requested i" at bounding box center [881, 140] width 687 height 77
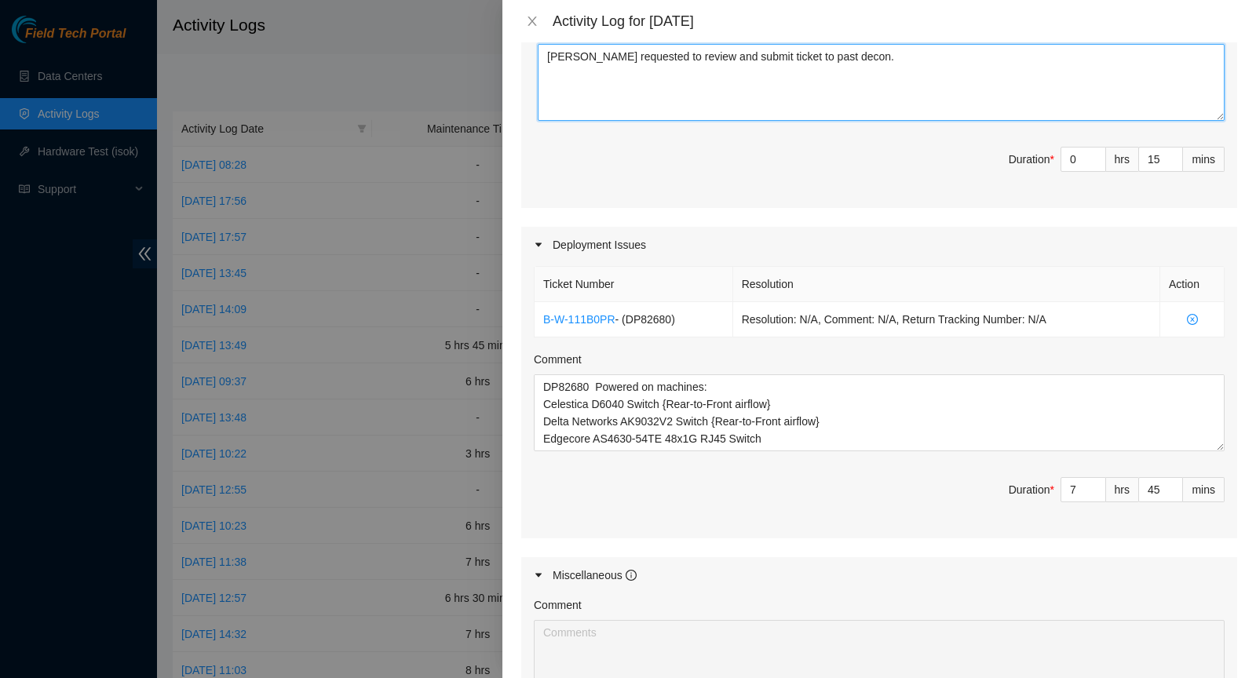
scroll to position [774, 0]
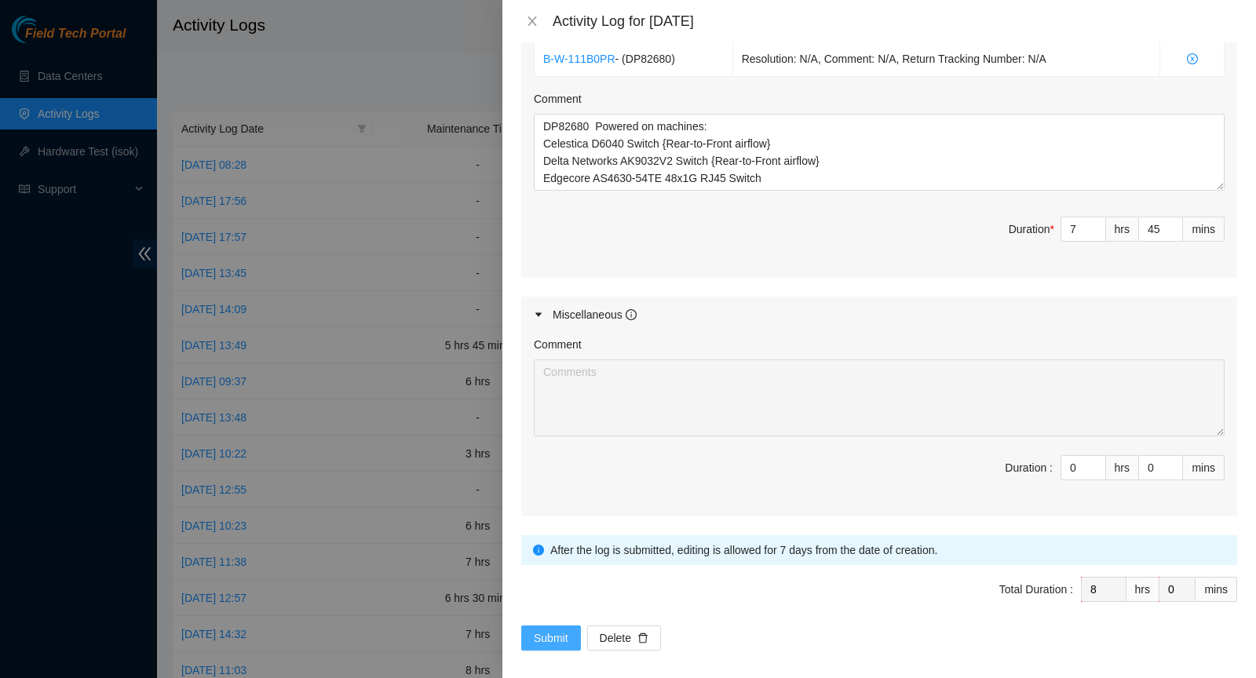
type textarea "Paulina requested to review and submit ticket to past decon."
click at [536, 575] on span "Submit" at bounding box center [551, 637] width 35 height 17
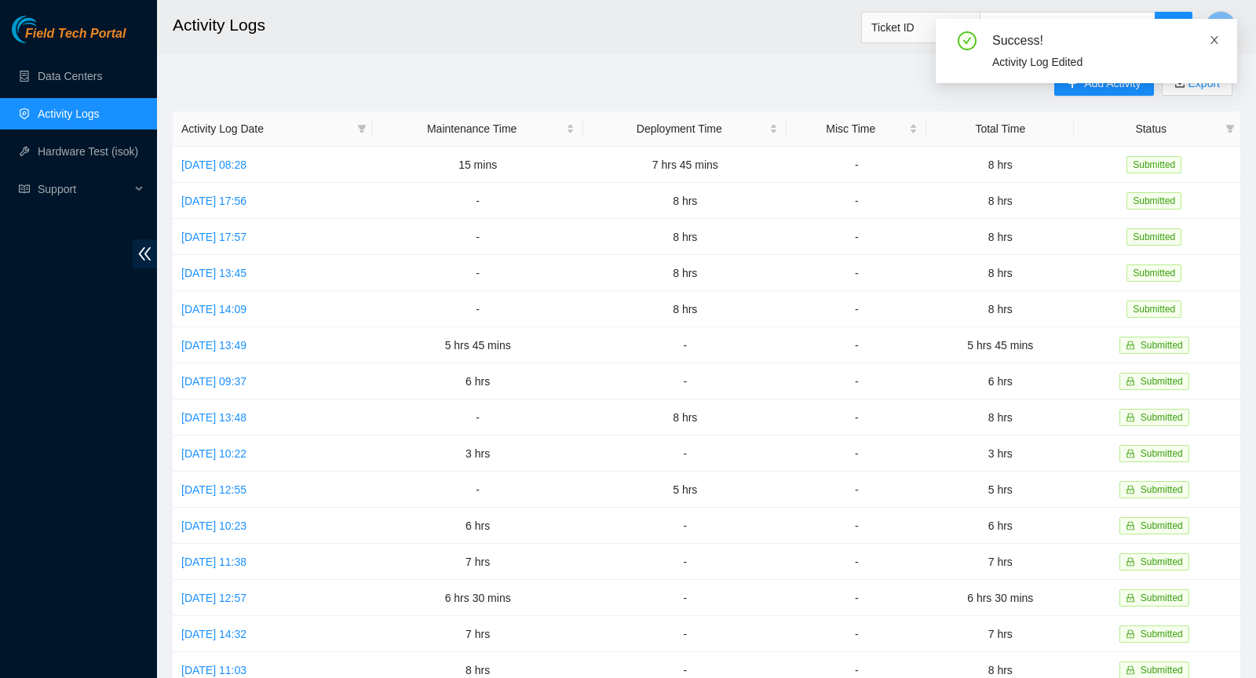
click at [1113, 37] on icon "close" at bounding box center [1214, 40] width 11 height 11
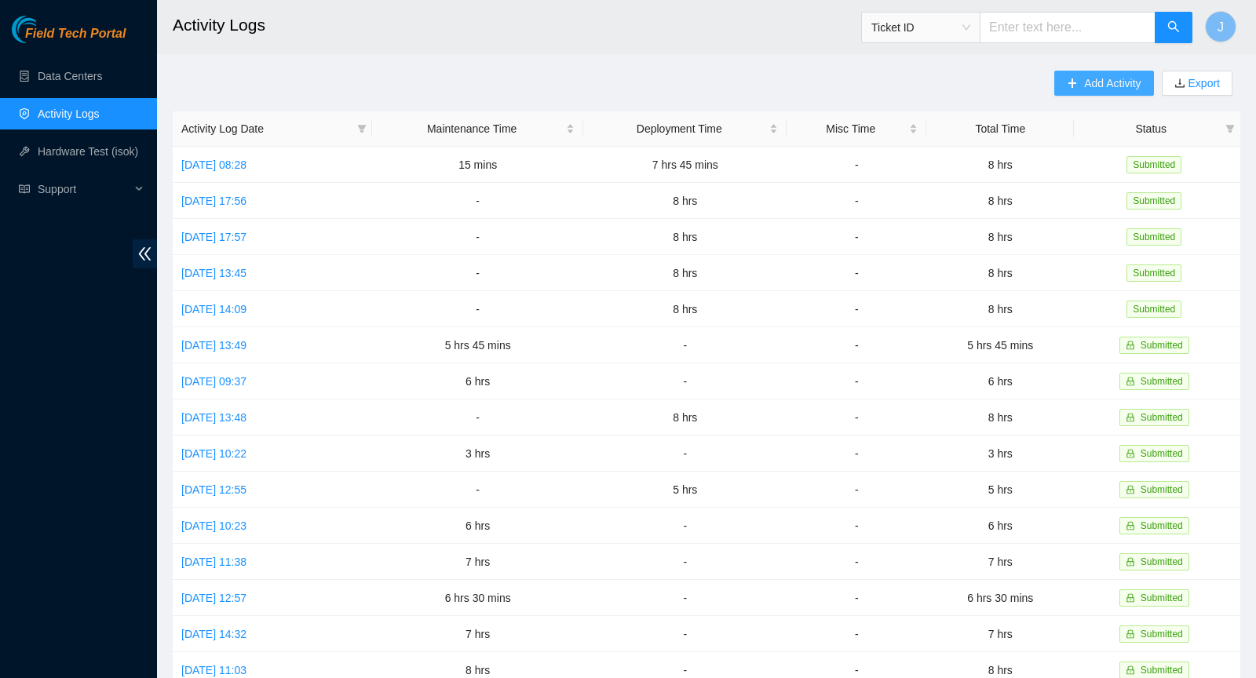
click at [1105, 87] on span "Add Activity" at bounding box center [1112, 83] width 57 height 17
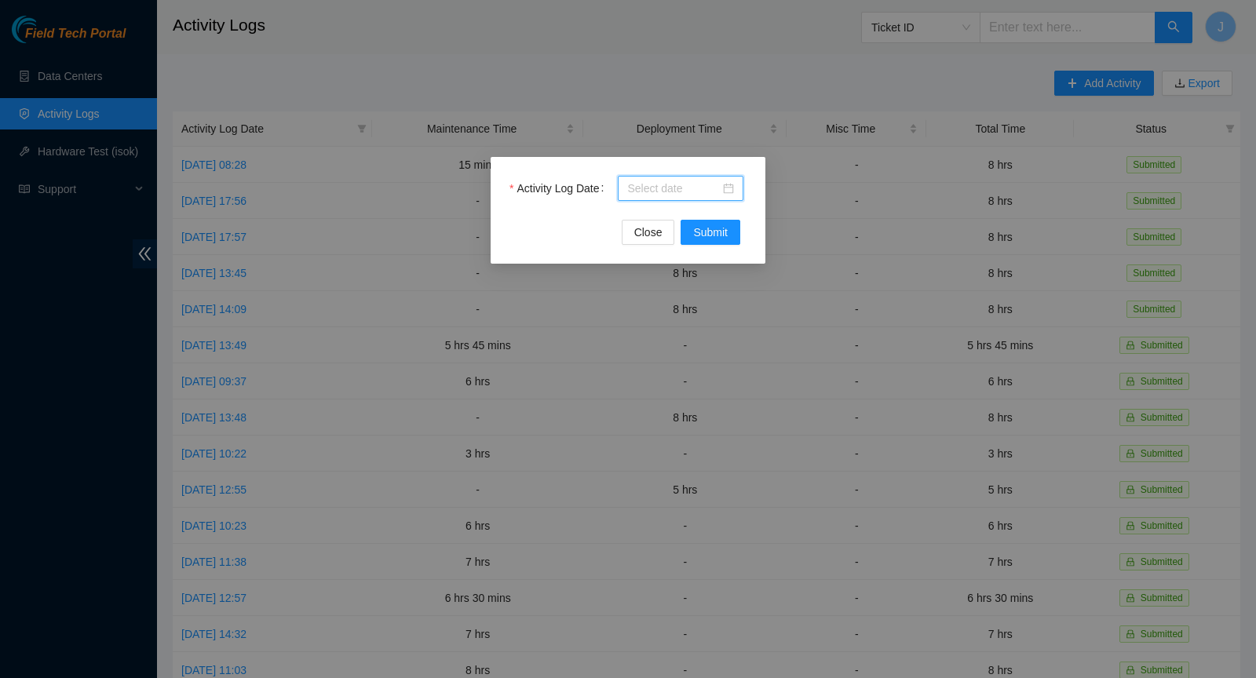
click at [706, 191] on input "Activity Log Date" at bounding box center [673, 188] width 93 height 17
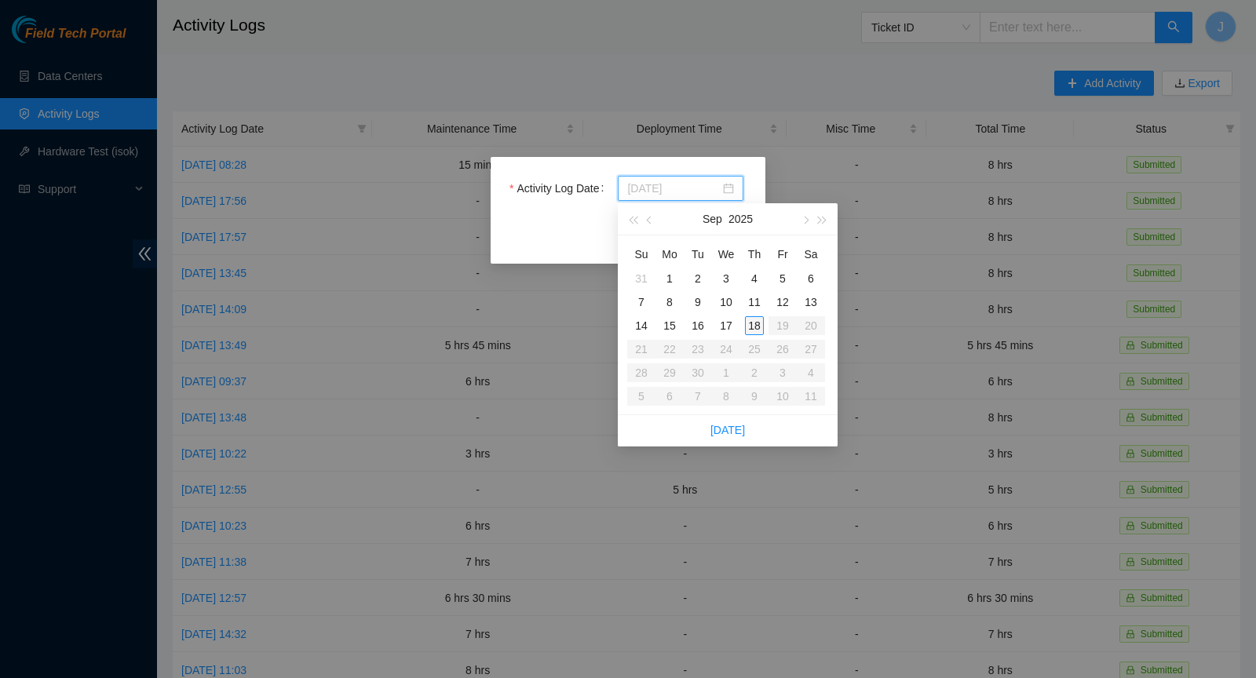
type input "2025-09-18"
click at [749, 324] on div "18" at bounding box center [754, 325] width 19 height 19
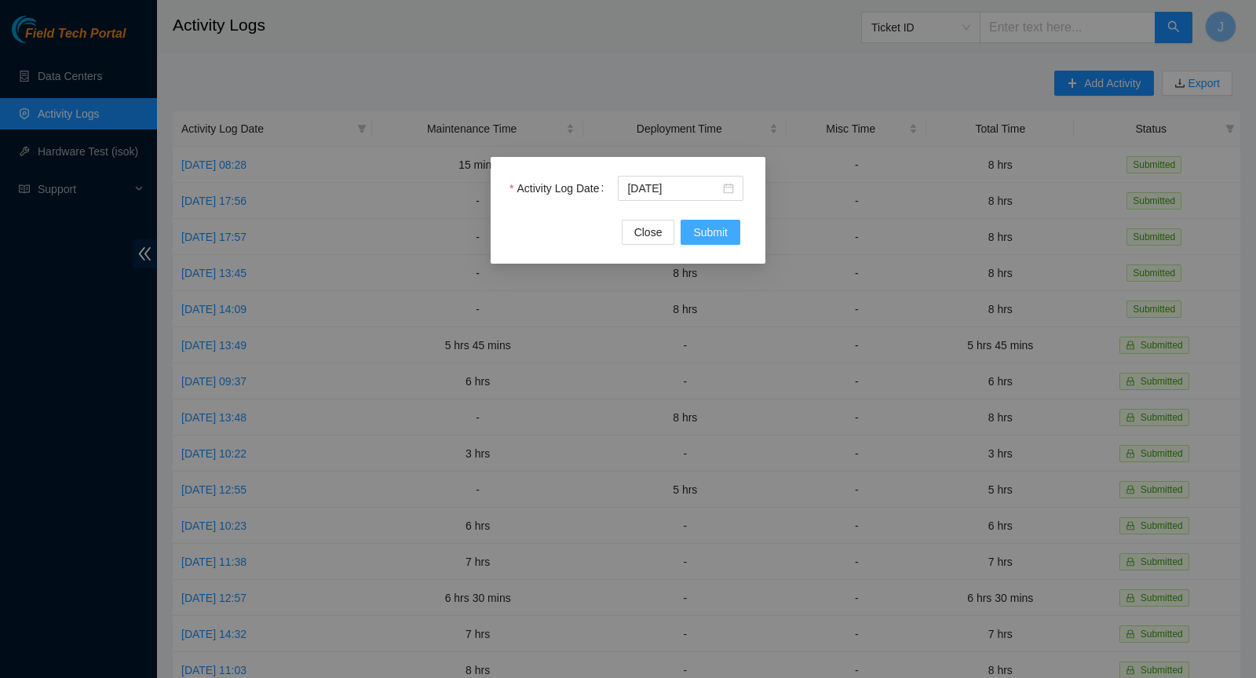
click at [703, 233] on span "Submit" at bounding box center [710, 232] width 35 height 17
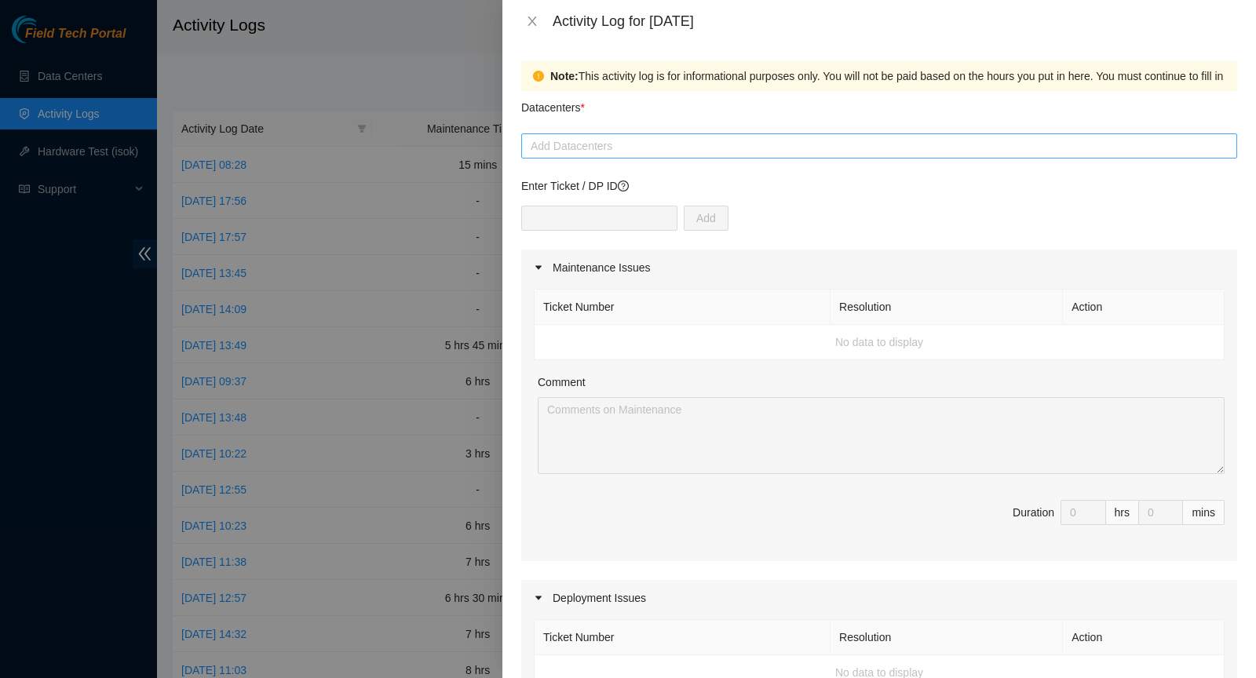
click at [606, 150] on div at bounding box center [879, 146] width 708 height 19
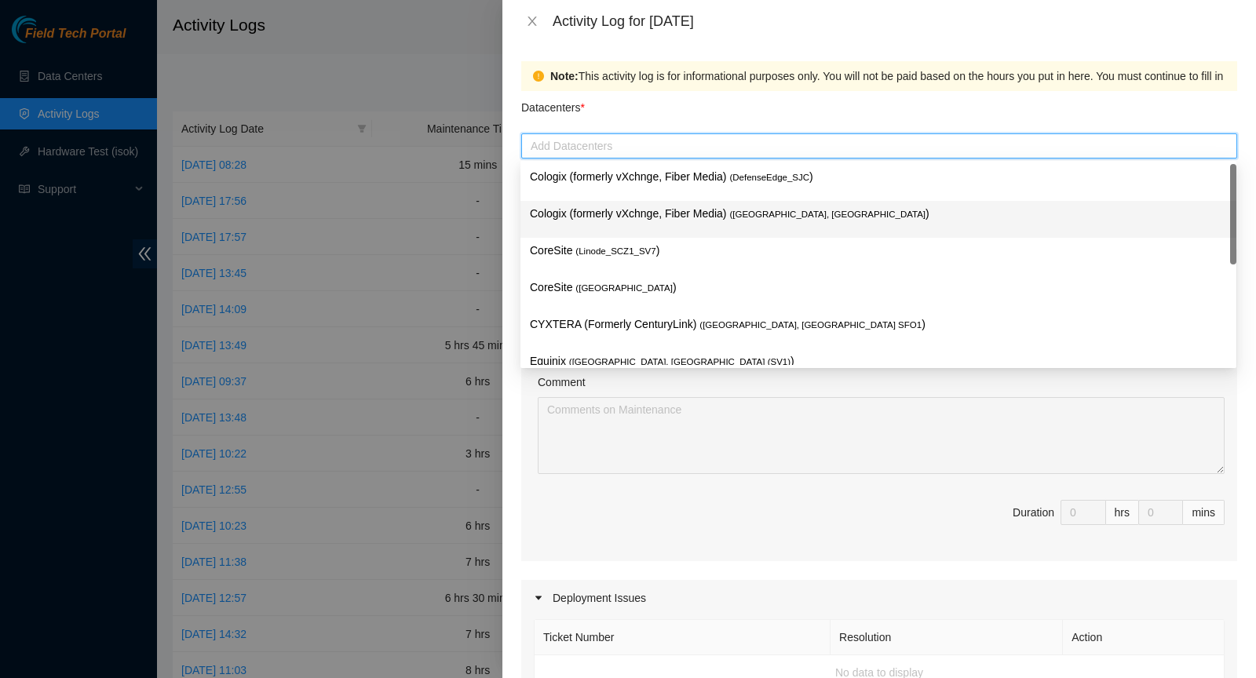
click at [637, 211] on p "Cologix (formerly vXchnge, Fiber Media) ( Santa Clara, CA )" at bounding box center [878, 214] width 697 height 18
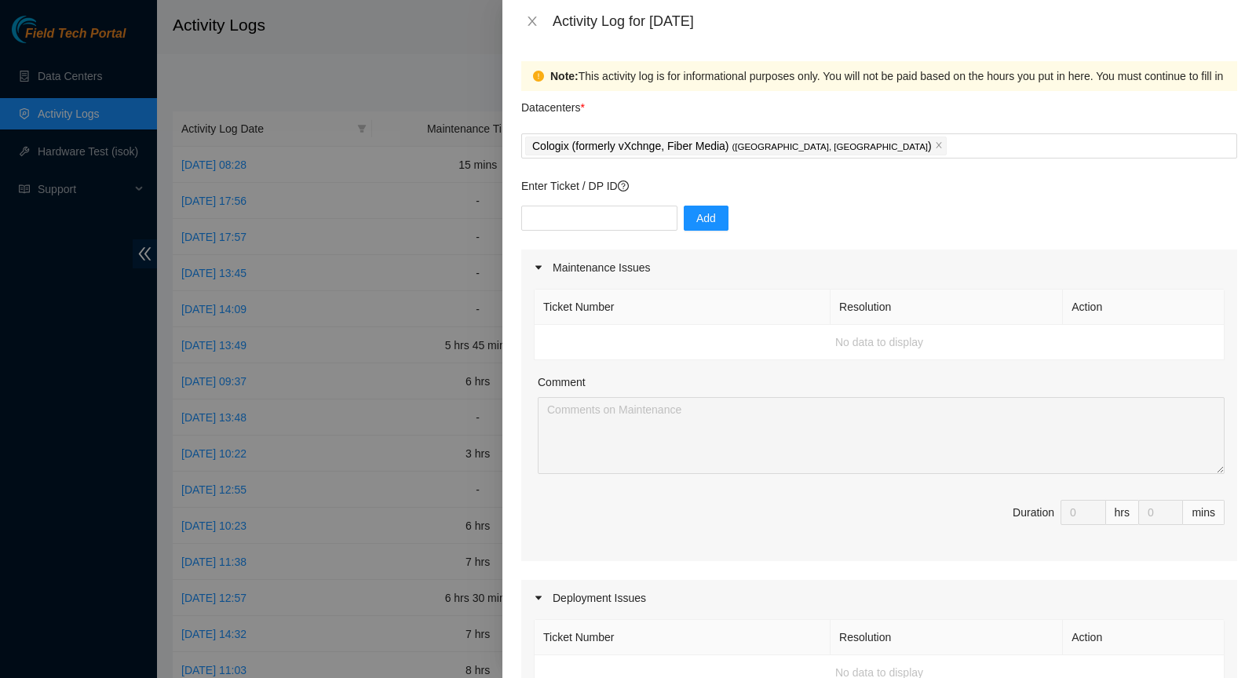
click at [503, 220] on div "Note: This activity log is for informational purposes only. You will not be pai…" at bounding box center [879, 360] width 754 height 636
click at [567, 213] on input "text" at bounding box center [599, 218] width 156 height 25
paste input "DP82680  Powered on machines:  Celestica D6040 Switch {Rear-to-Front airflow} D…"
type input "DP82680  Powered on machines:  Celestica D6040 Switch {Rear-to-Front airflow} D…"
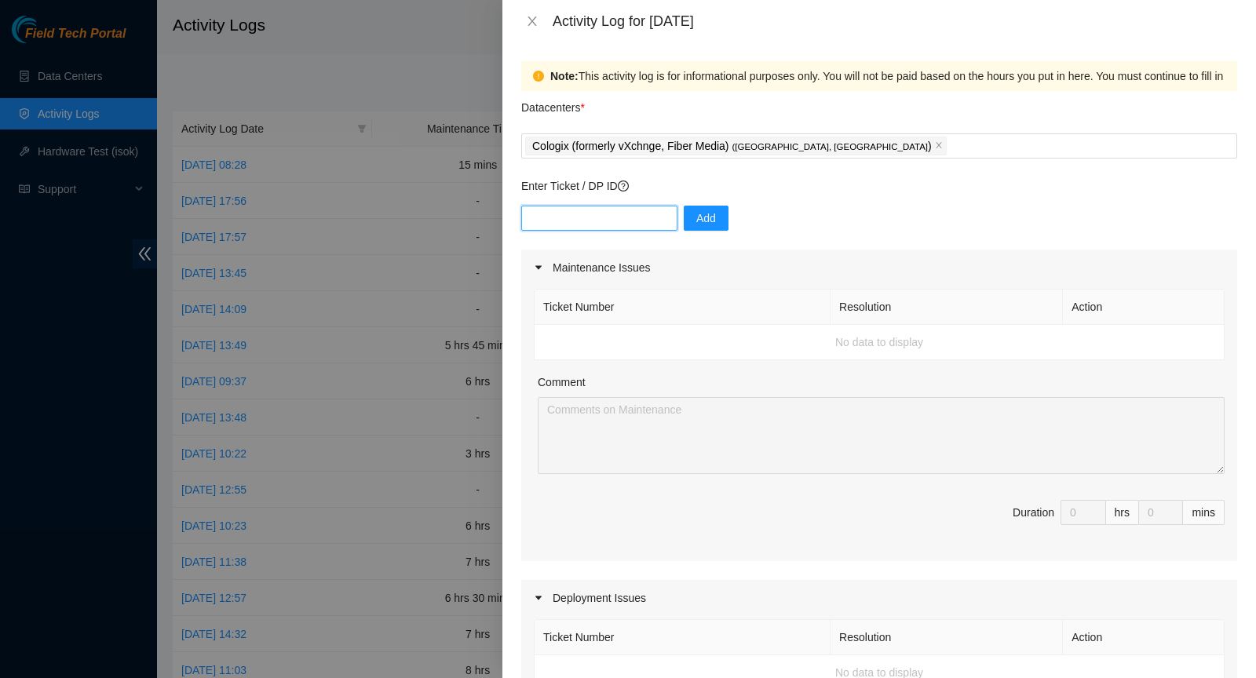
paste input "DP82680"
type input "DP82680"
click at [699, 217] on button "Add" at bounding box center [706, 218] width 45 height 25
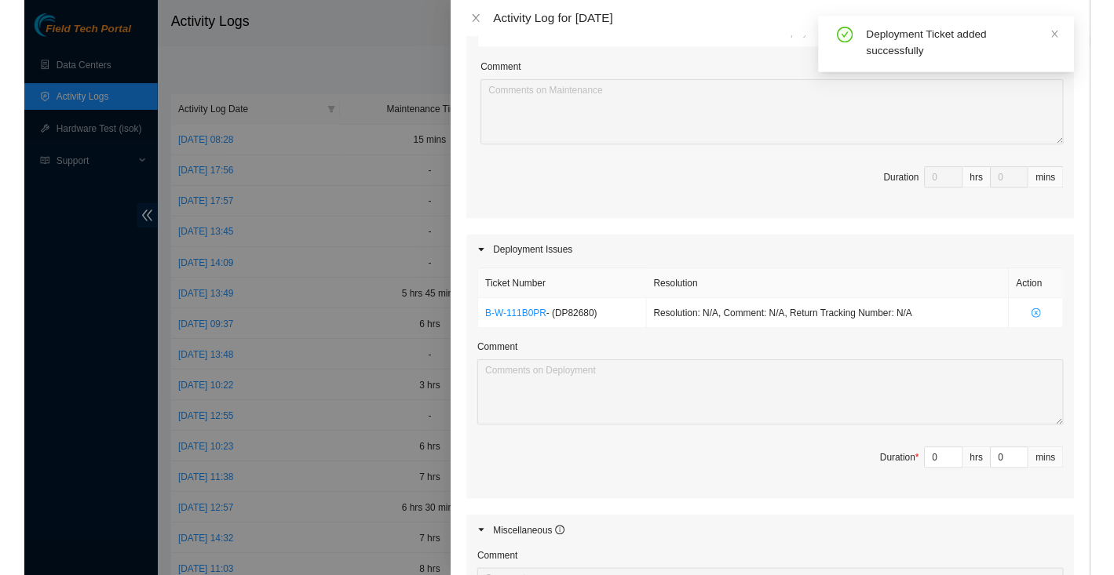
scroll to position [330, 0]
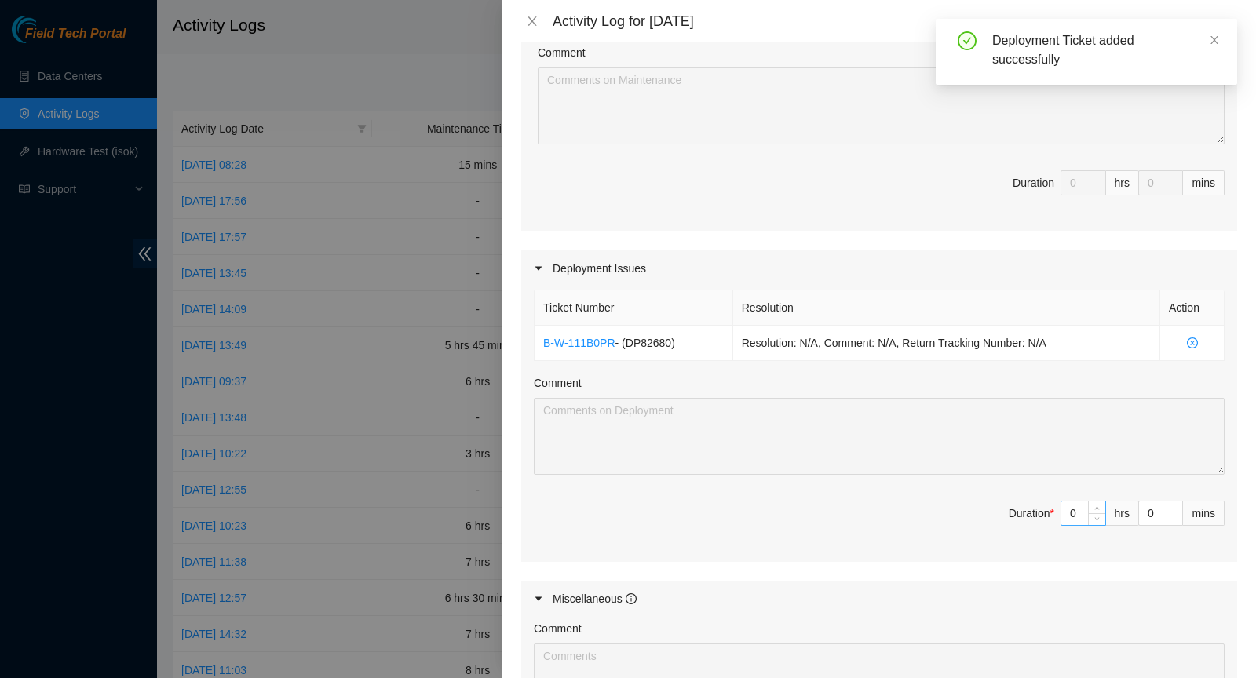
click at [1086, 515] on input "0" at bounding box center [1083, 514] width 44 height 24
type input "8"
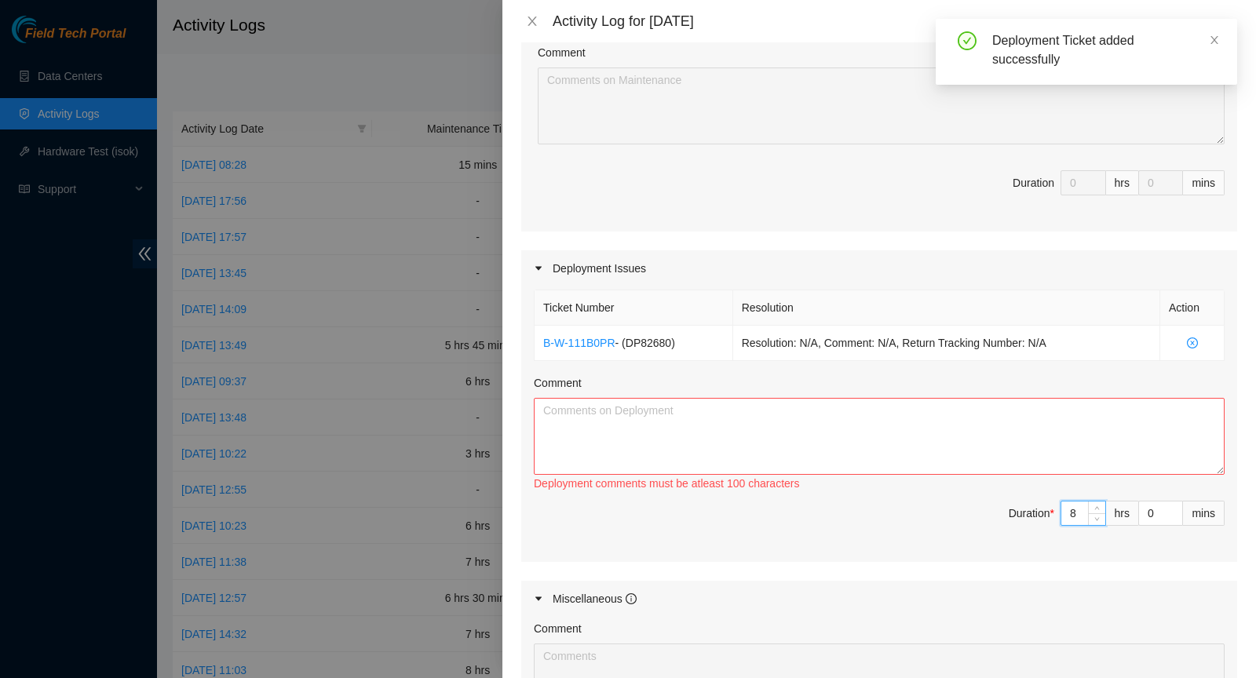
type input "8"
click at [688, 405] on textarea "Comment" at bounding box center [879, 436] width 691 height 77
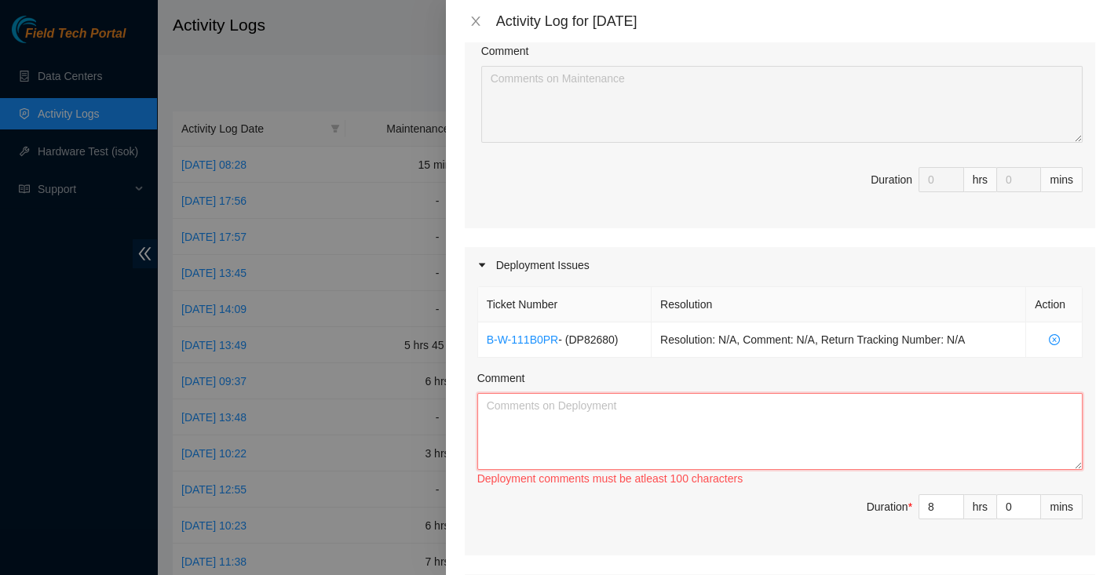
paste textarea "Reorganized cross fibers, straightening and keeping fibers aligned within the a…"
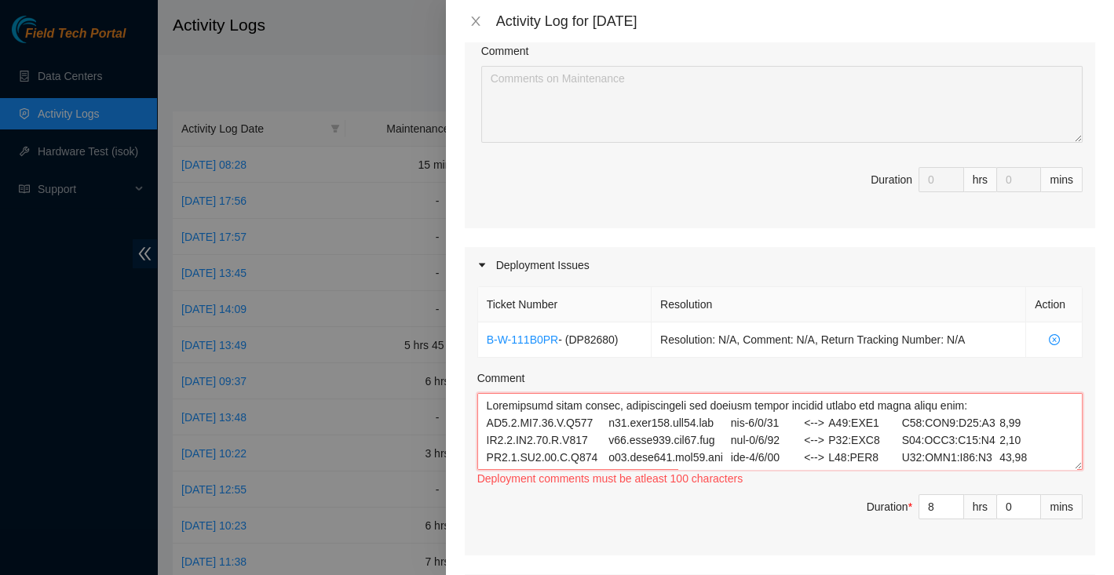
scroll to position [271, 0]
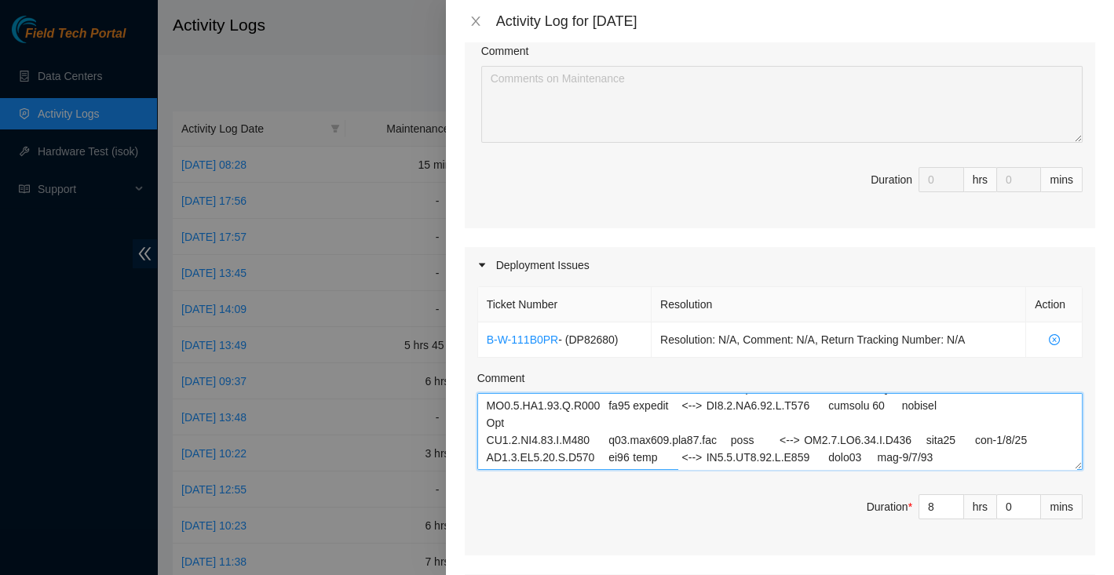
type textarea "Reorganized cross fibers, straightening and keeping fibers aligned within the a…"
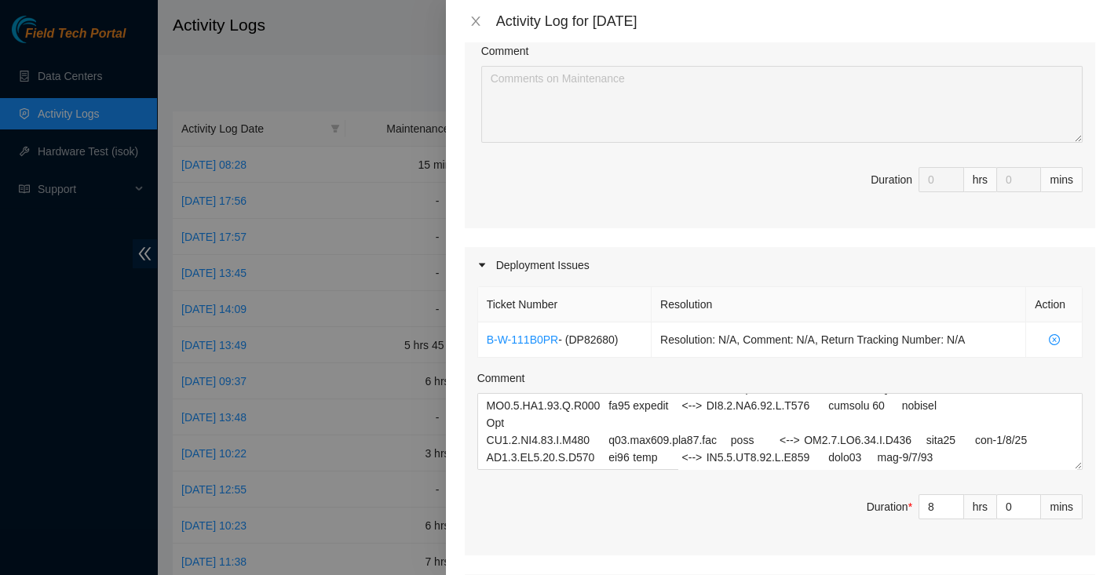
click at [638, 531] on span "Duration * 8 hrs 0 mins" at bounding box center [779, 516] width 605 height 44
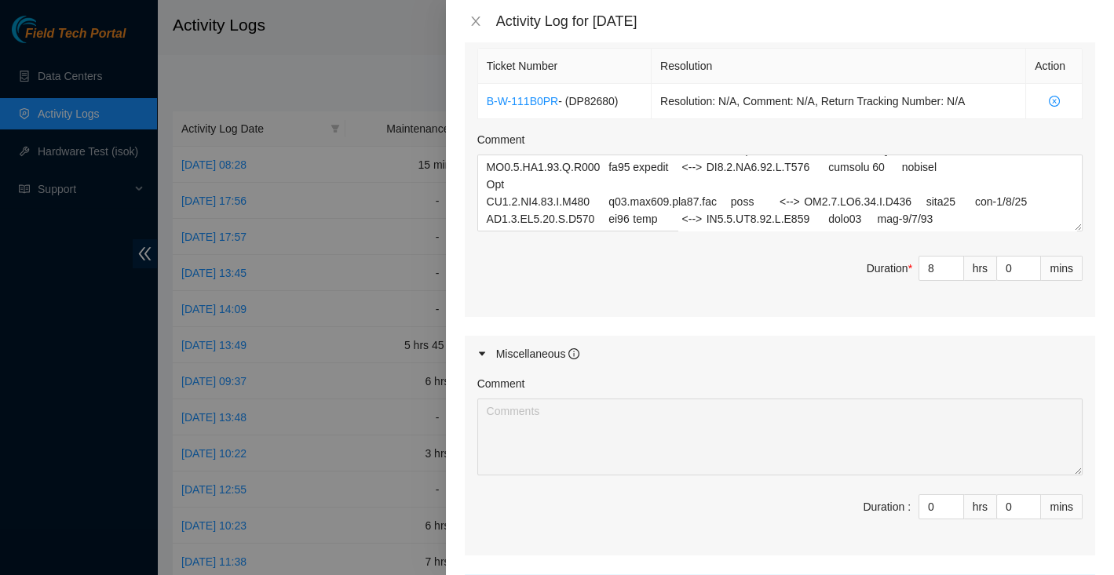
scroll to position [715, 0]
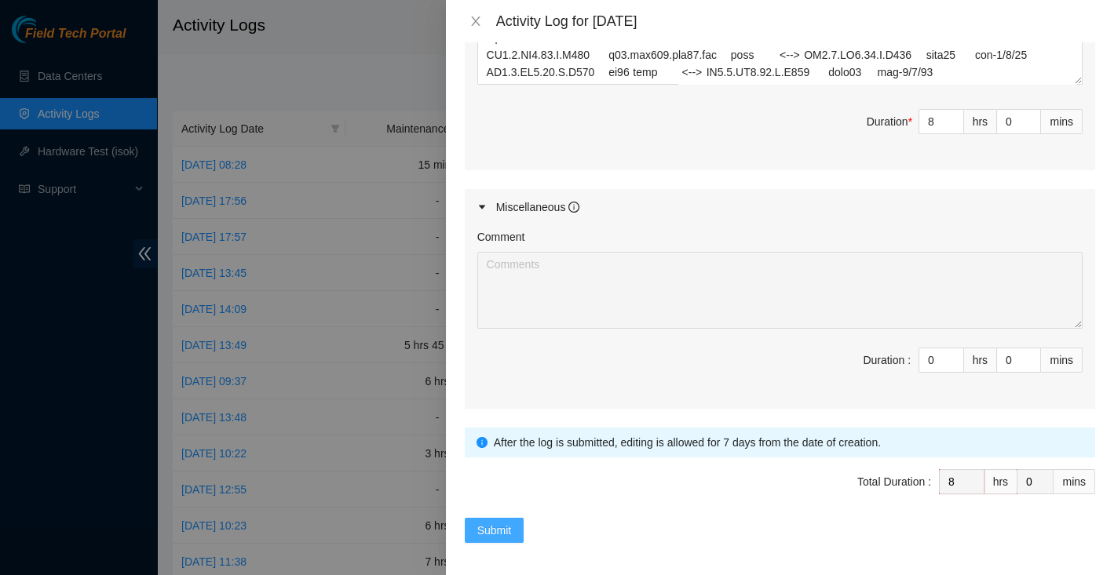
click at [480, 535] on button "Submit" at bounding box center [495, 530] width 60 height 25
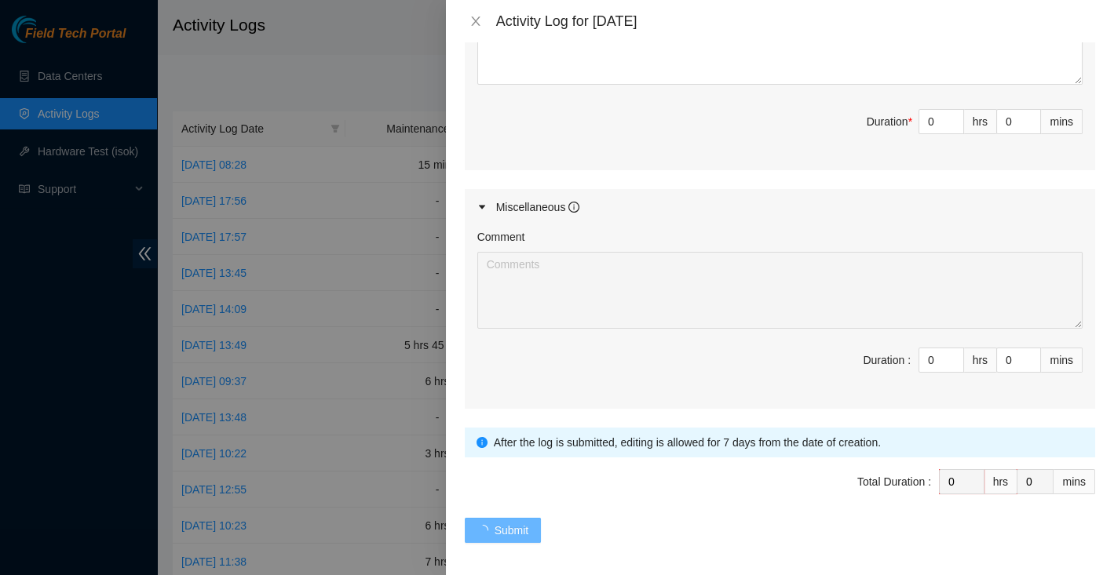
scroll to position [0, 0]
